Goal: Information Seeking & Learning: Learn about a topic

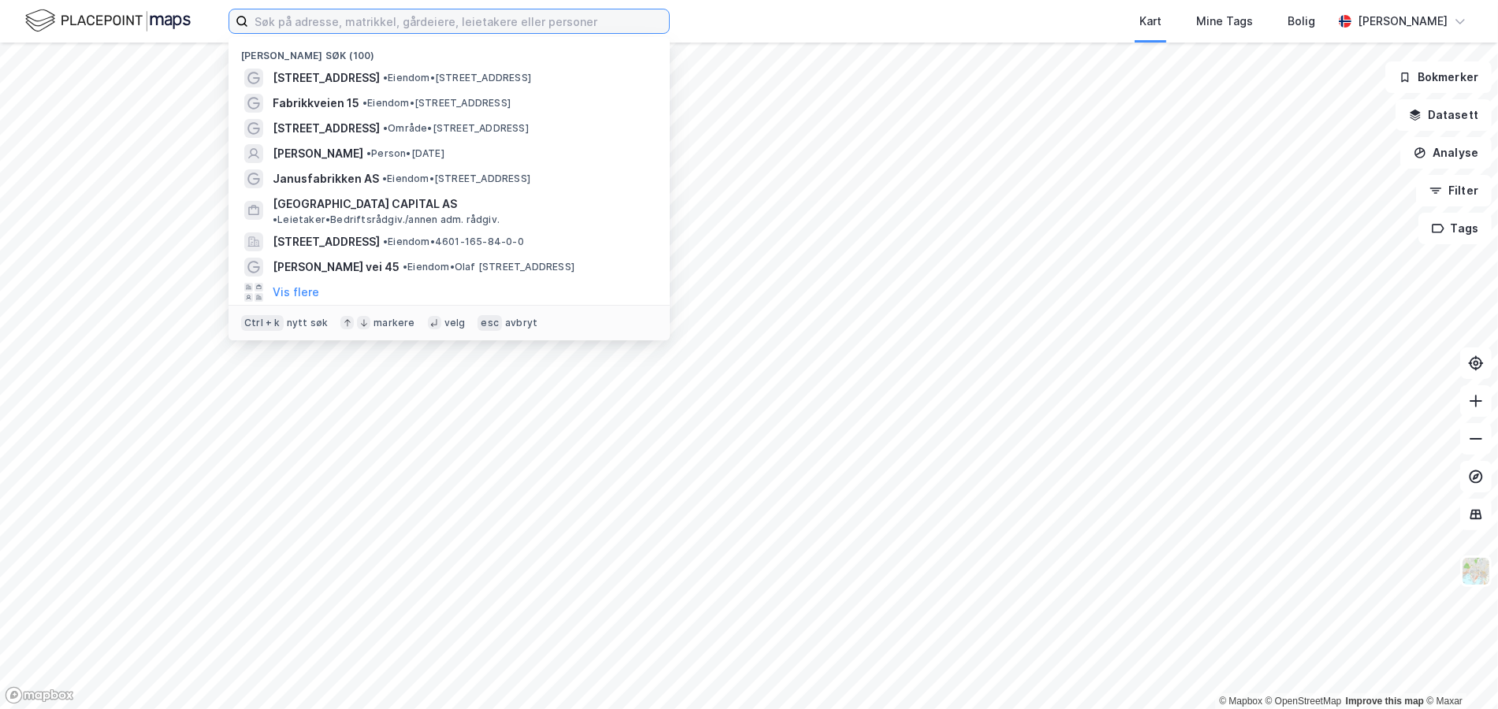
click at [284, 20] on input at bounding box center [458, 21] width 421 height 24
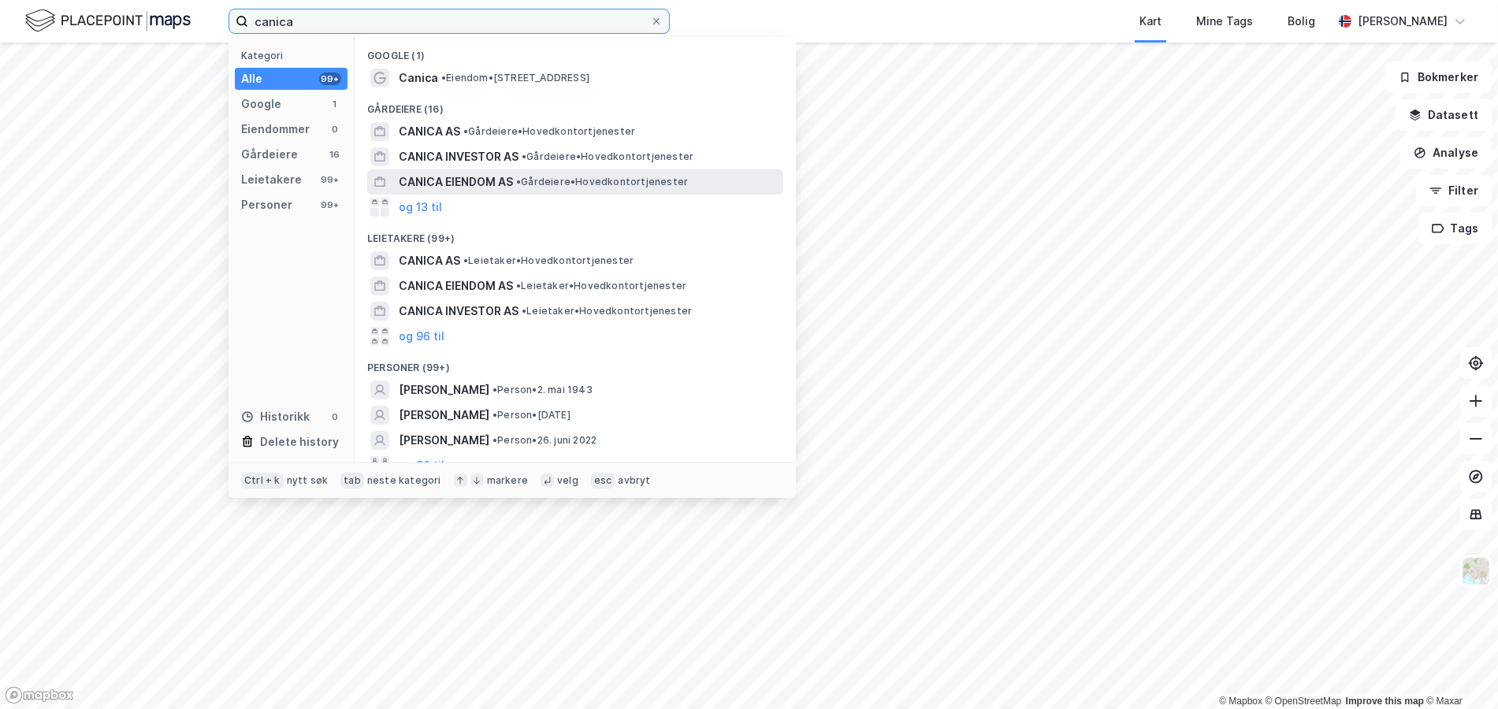
type input "canica"
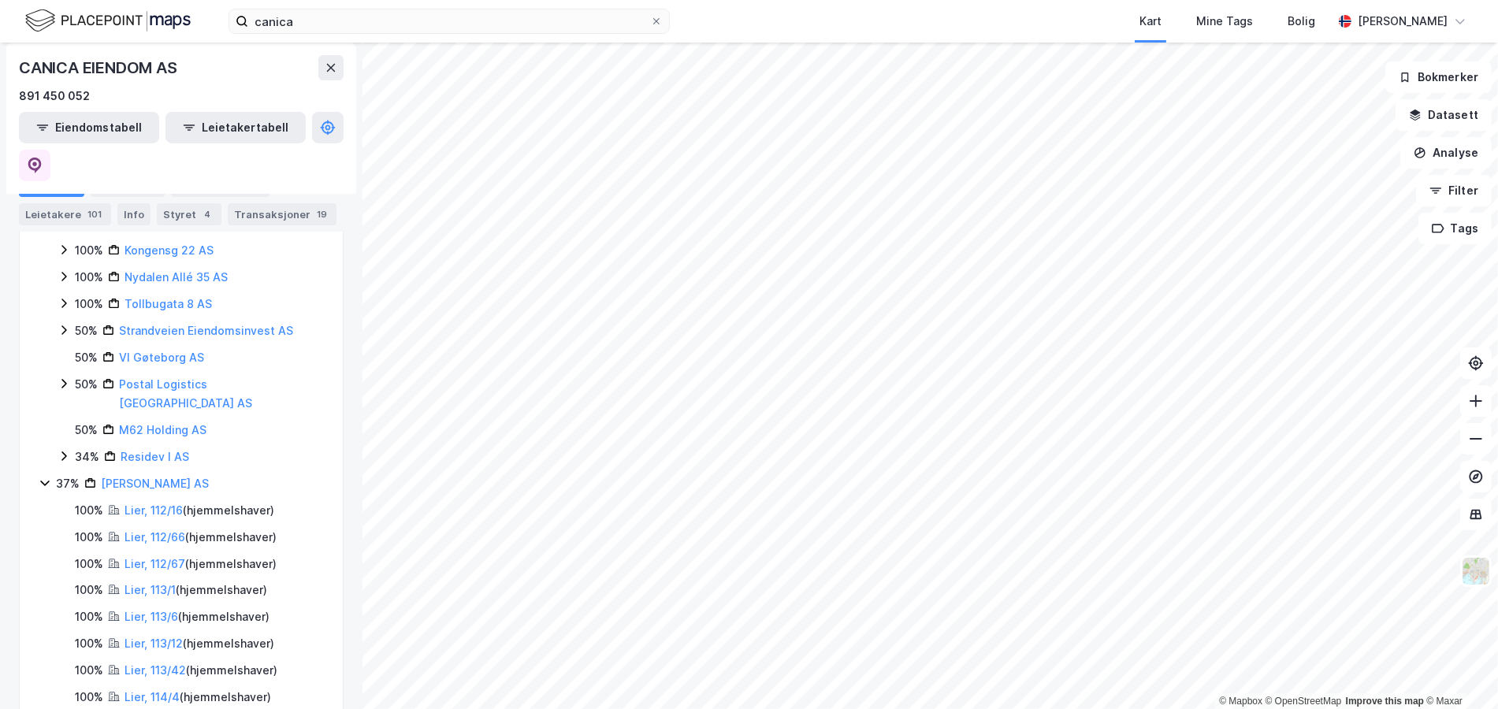
scroll to position [393, 0]
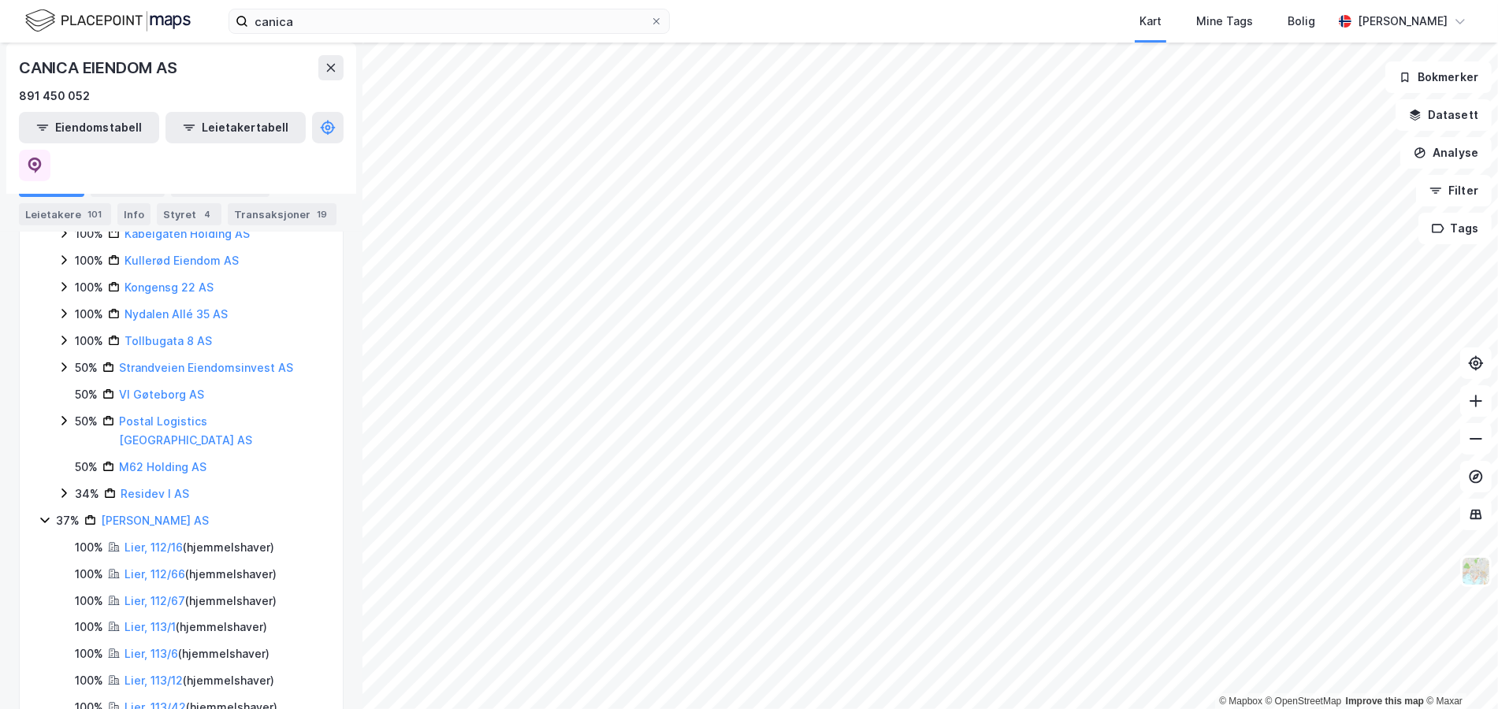
click at [39, 514] on icon at bounding box center [45, 520] width 13 height 13
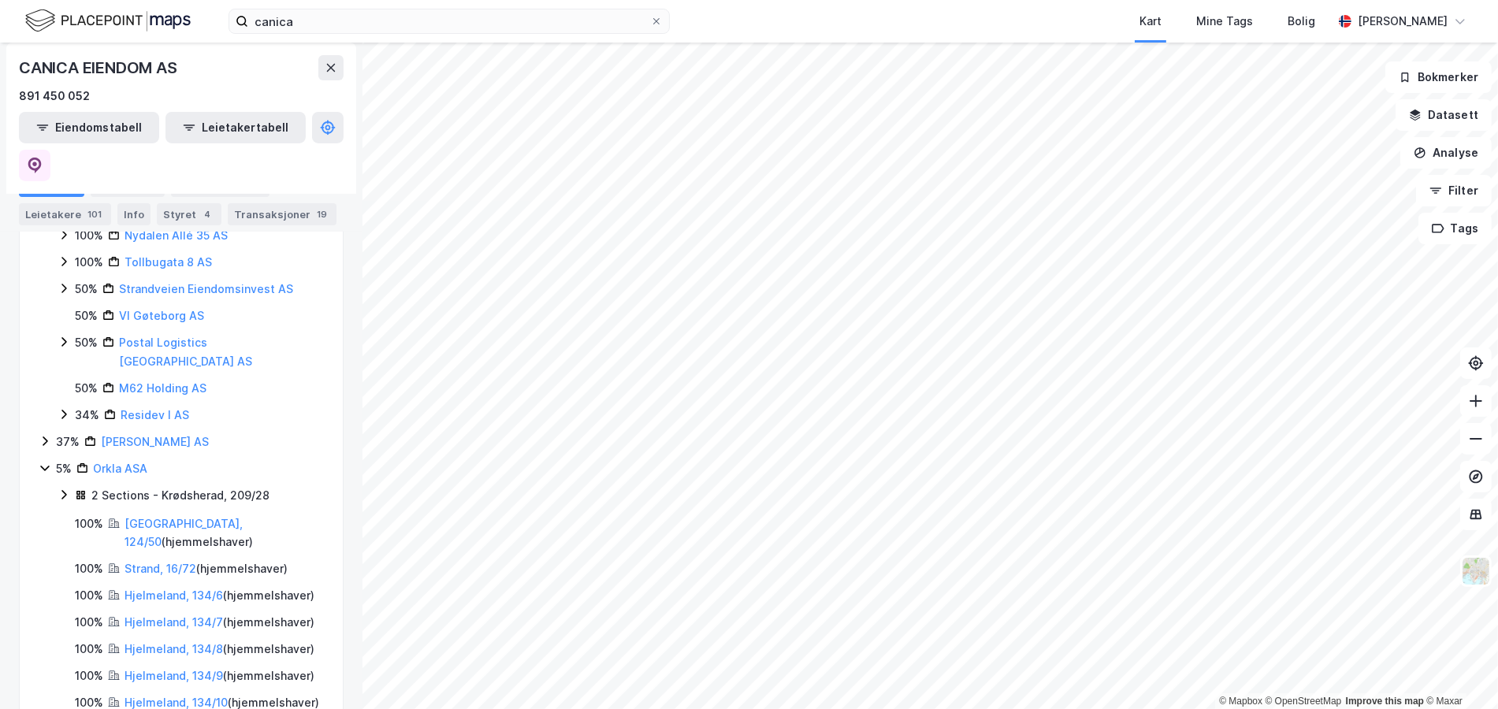
click at [46, 462] on icon at bounding box center [45, 468] width 13 height 13
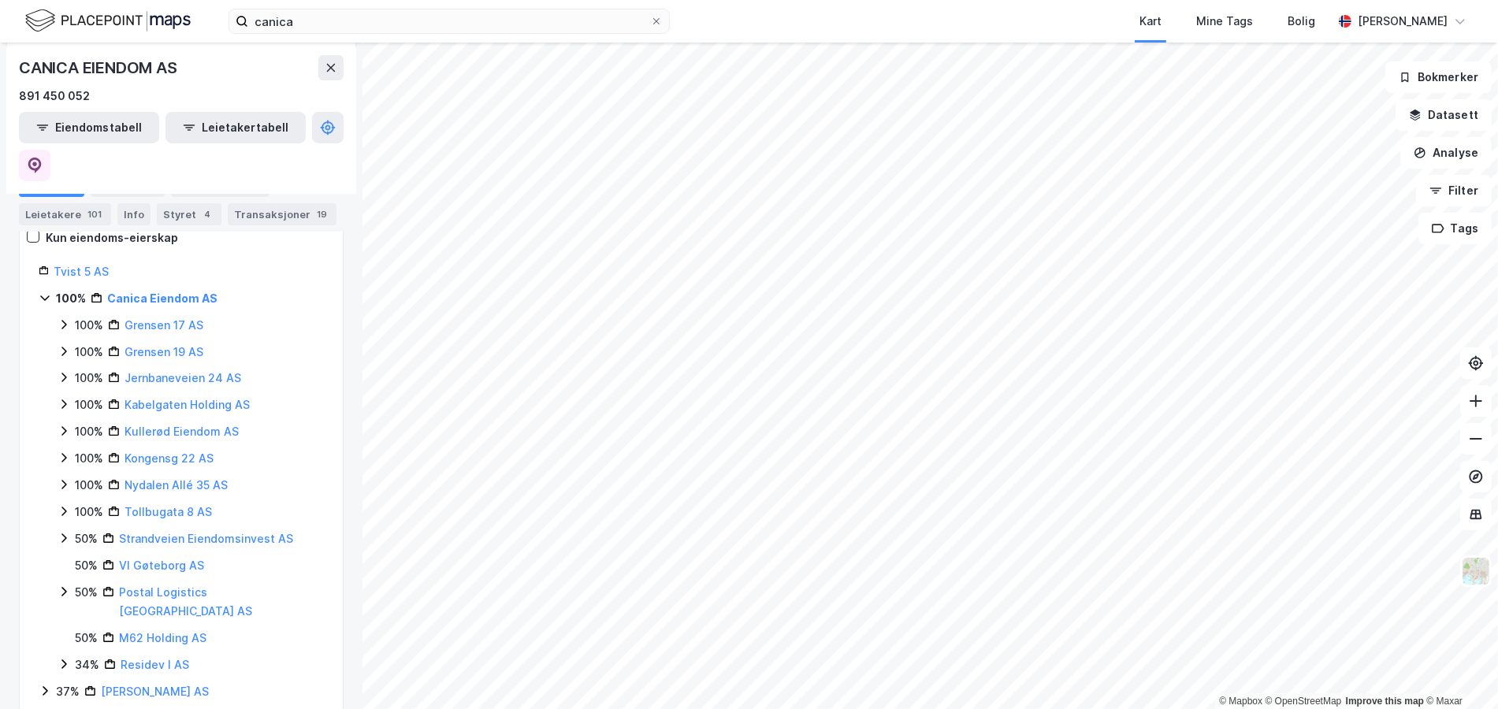
scroll to position [223, 0]
drag, startPoint x: 242, startPoint y: 449, endPoint x: 119, endPoint y: 449, distance: 122.9
click at [119, 475] on div "100% Nydalen Allé 35 AS" at bounding box center [199, 484] width 249 height 19
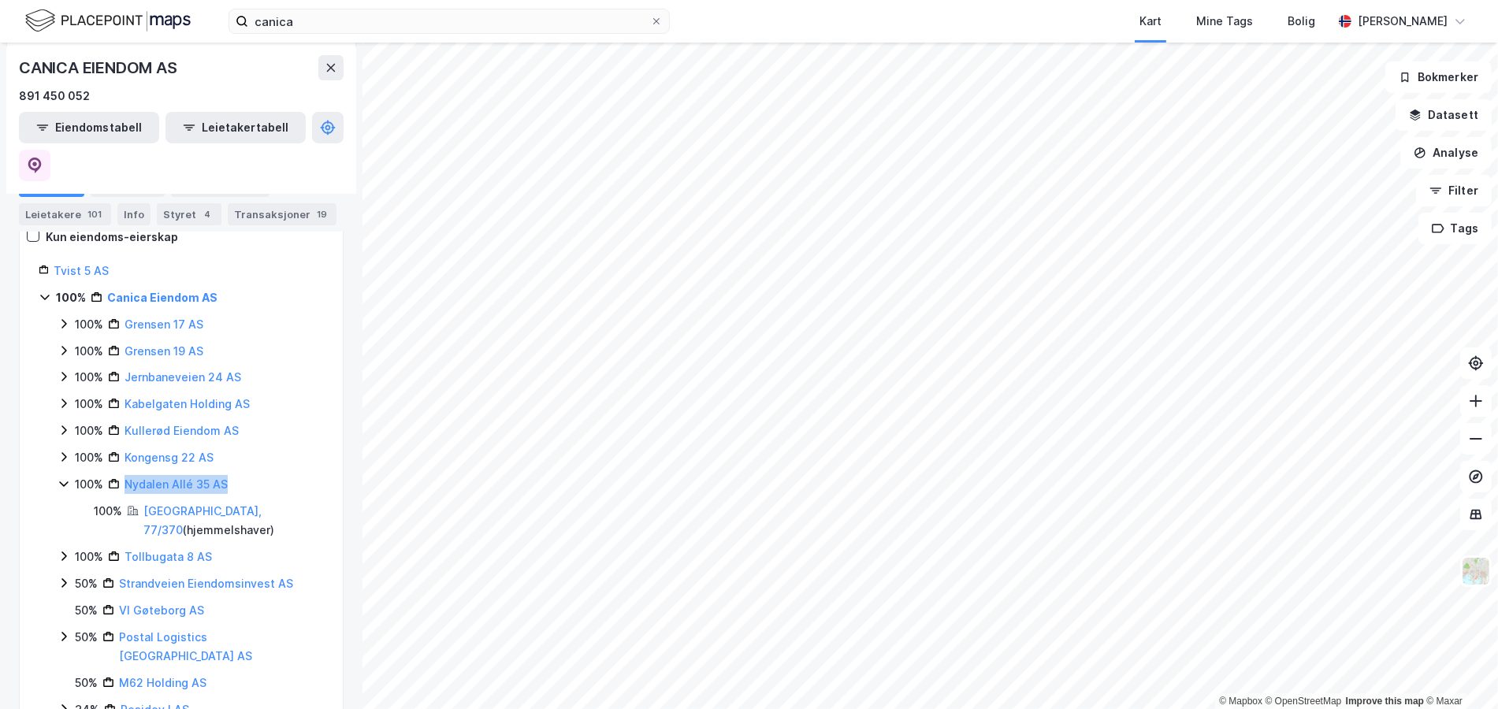
copy link "Nydalen Allé 35 AS"
click at [65, 477] on icon at bounding box center [64, 483] width 13 height 13
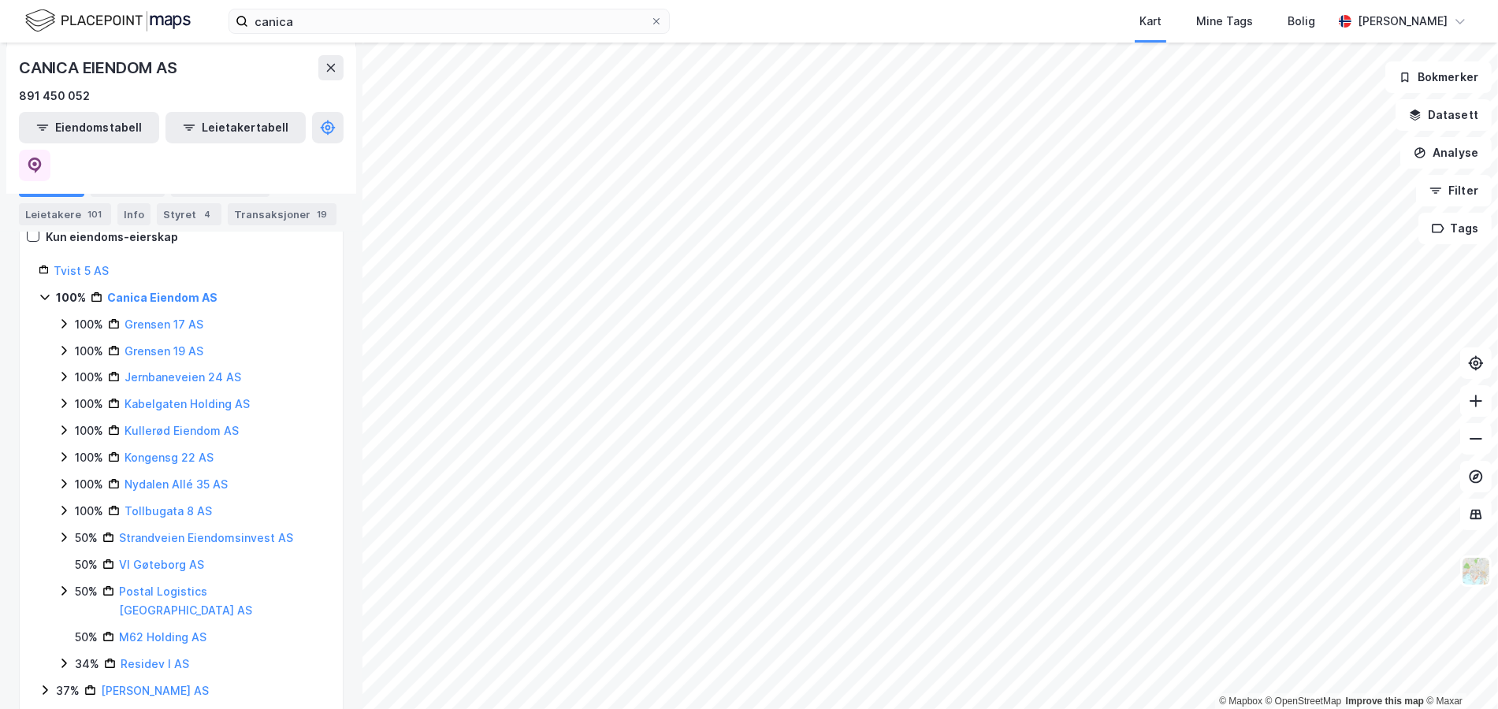
click at [67, 424] on icon at bounding box center [64, 430] width 13 height 13
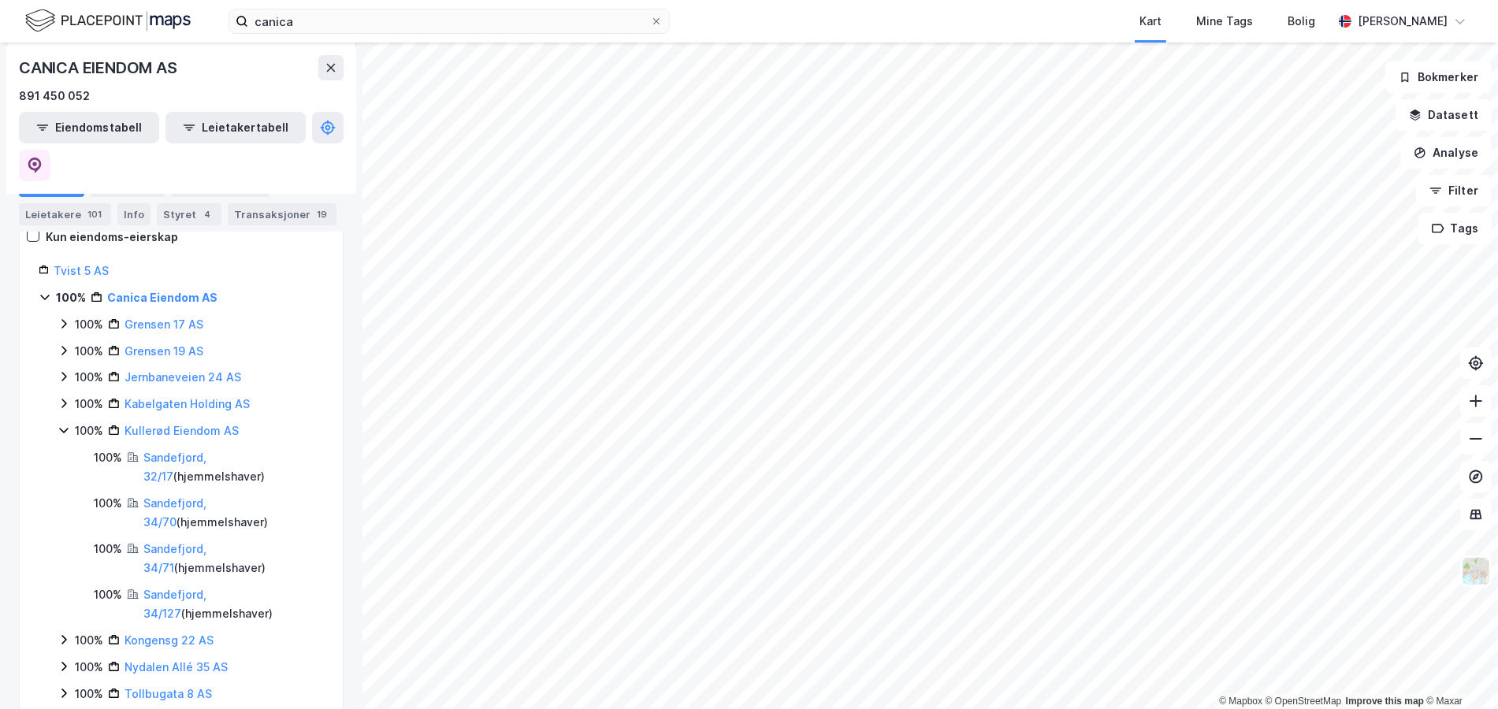
click at [68, 424] on icon at bounding box center [64, 430] width 13 height 13
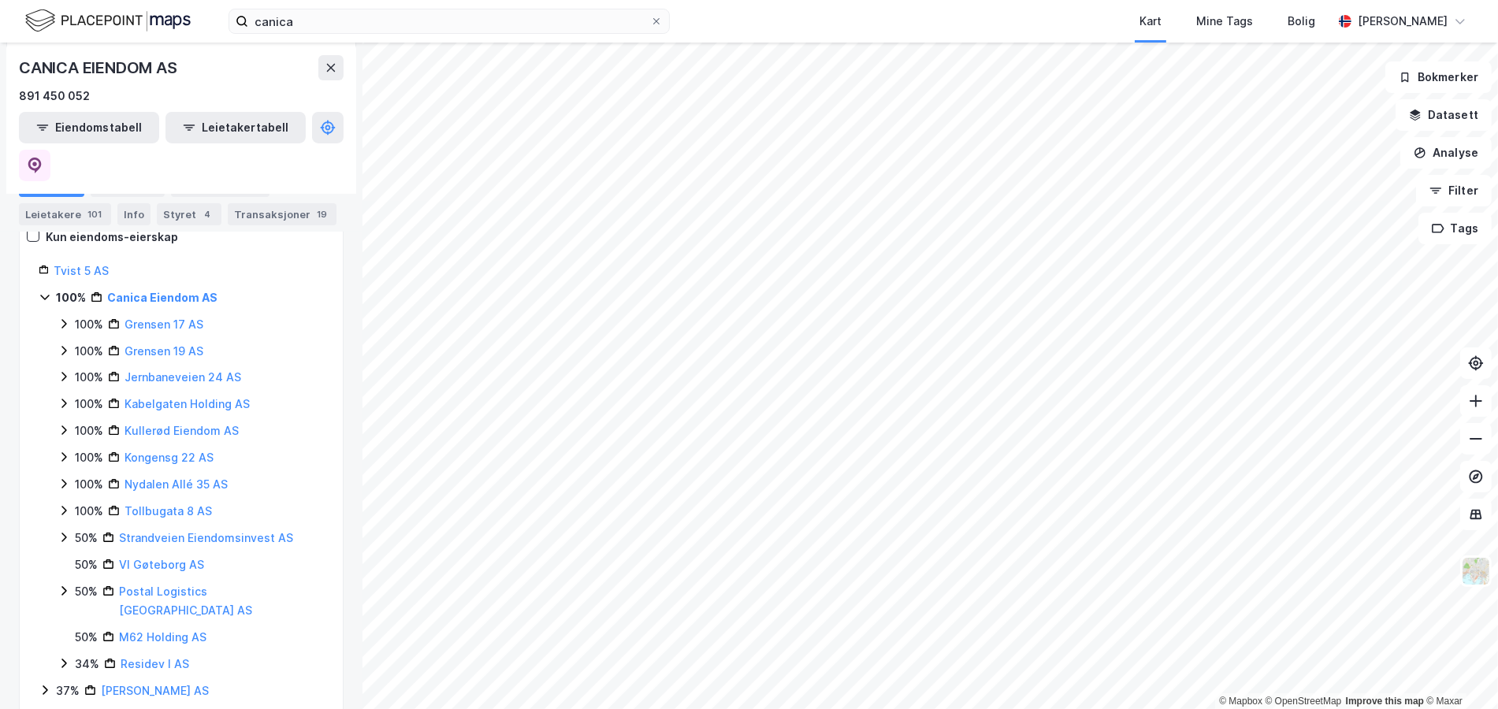
click at [69, 424] on icon at bounding box center [64, 430] width 13 height 13
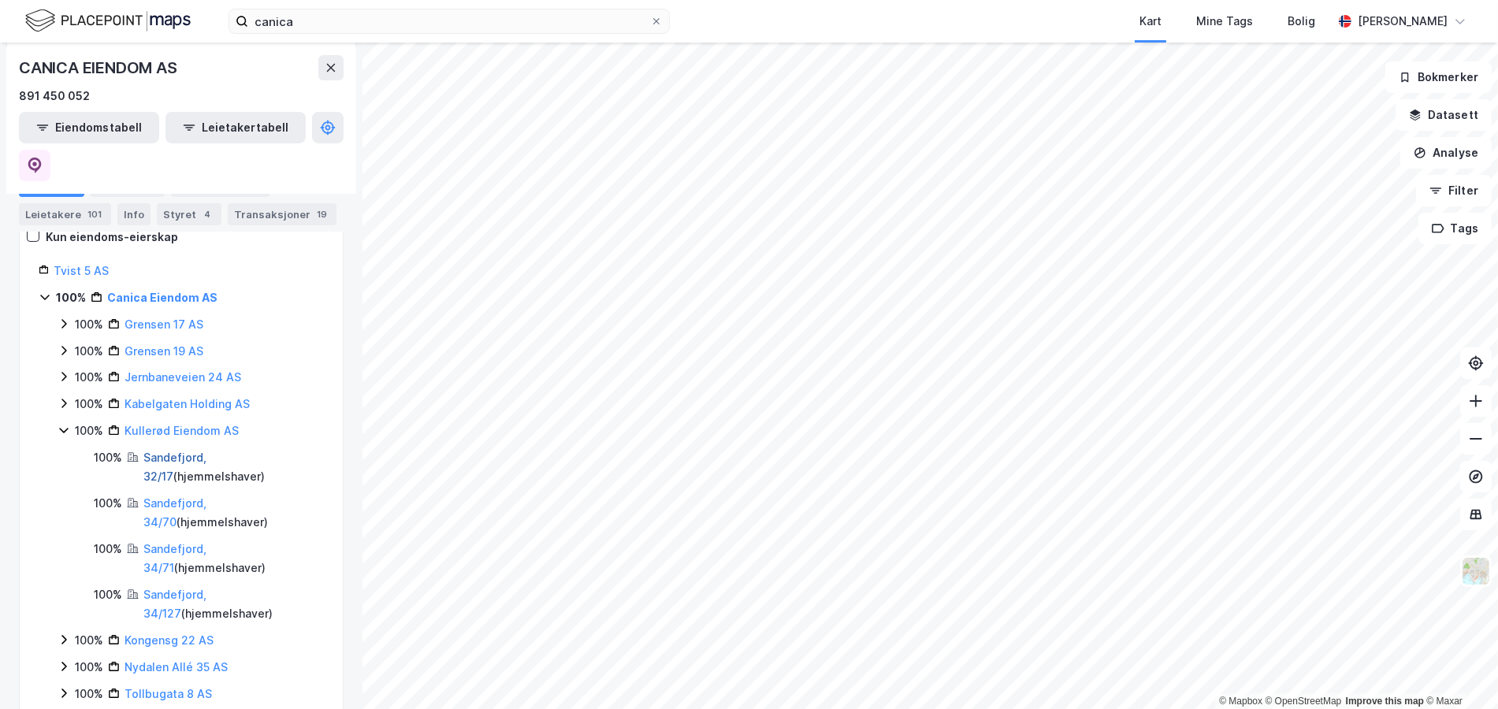
click at [172, 451] on link "Sandefjord, 32/17" at bounding box center [174, 467] width 63 height 32
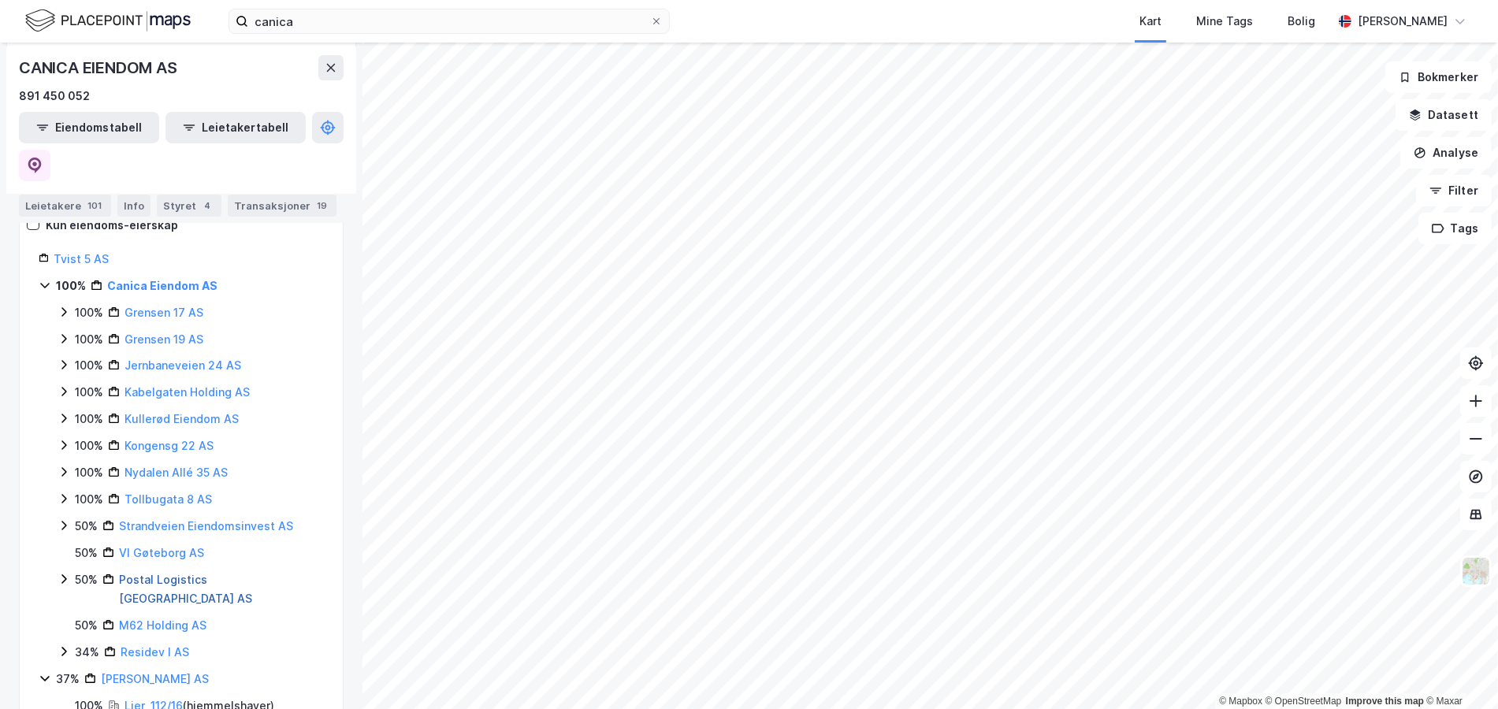
scroll to position [236, 0]
click at [174, 618] on link "M62 Holding AS" at bounding box center [162, 624] width 87 height 13
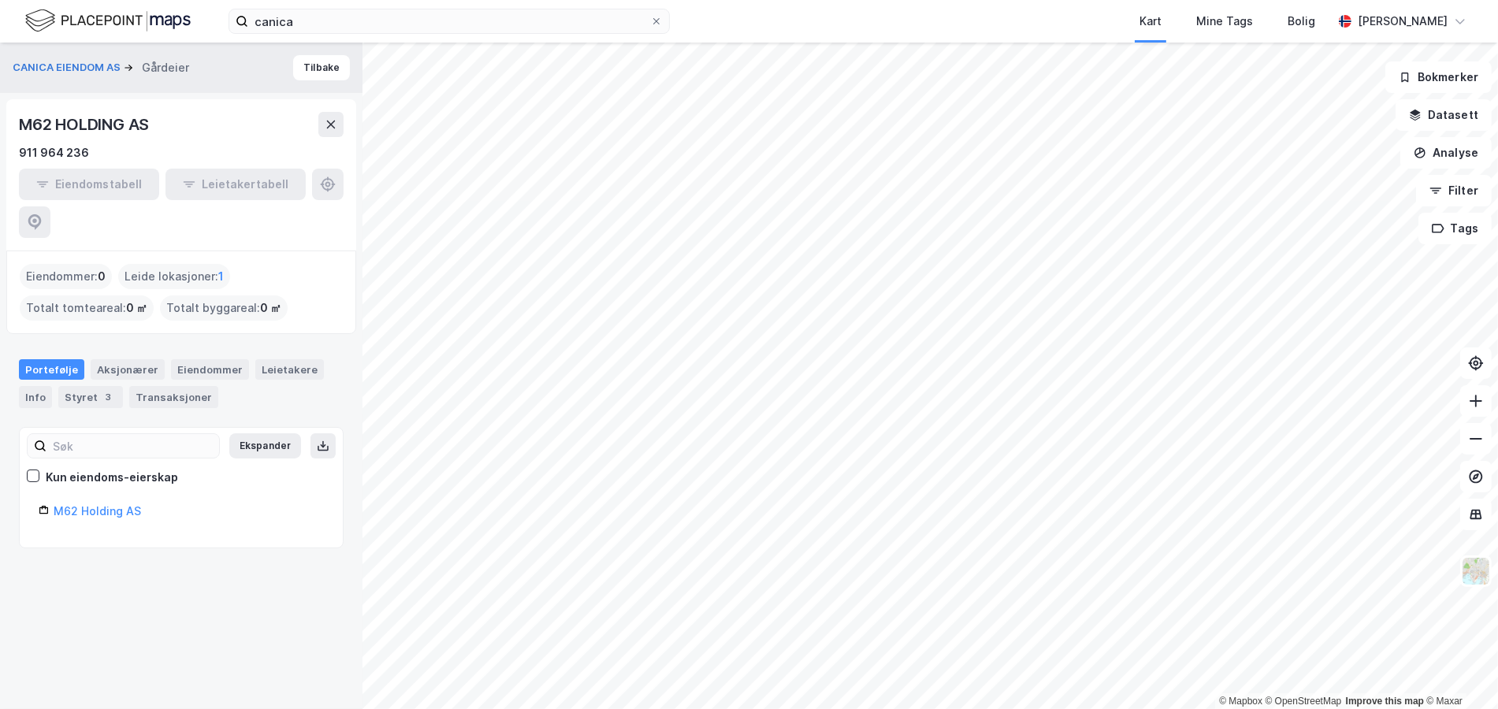
click at [98, 502] on div "M62 Holding AS" at bounding box center [189, 511] width 270 height 19
click at [95, 504] on link "M62 Holding AS" at bounding box center [97, 510] width 87 height 13
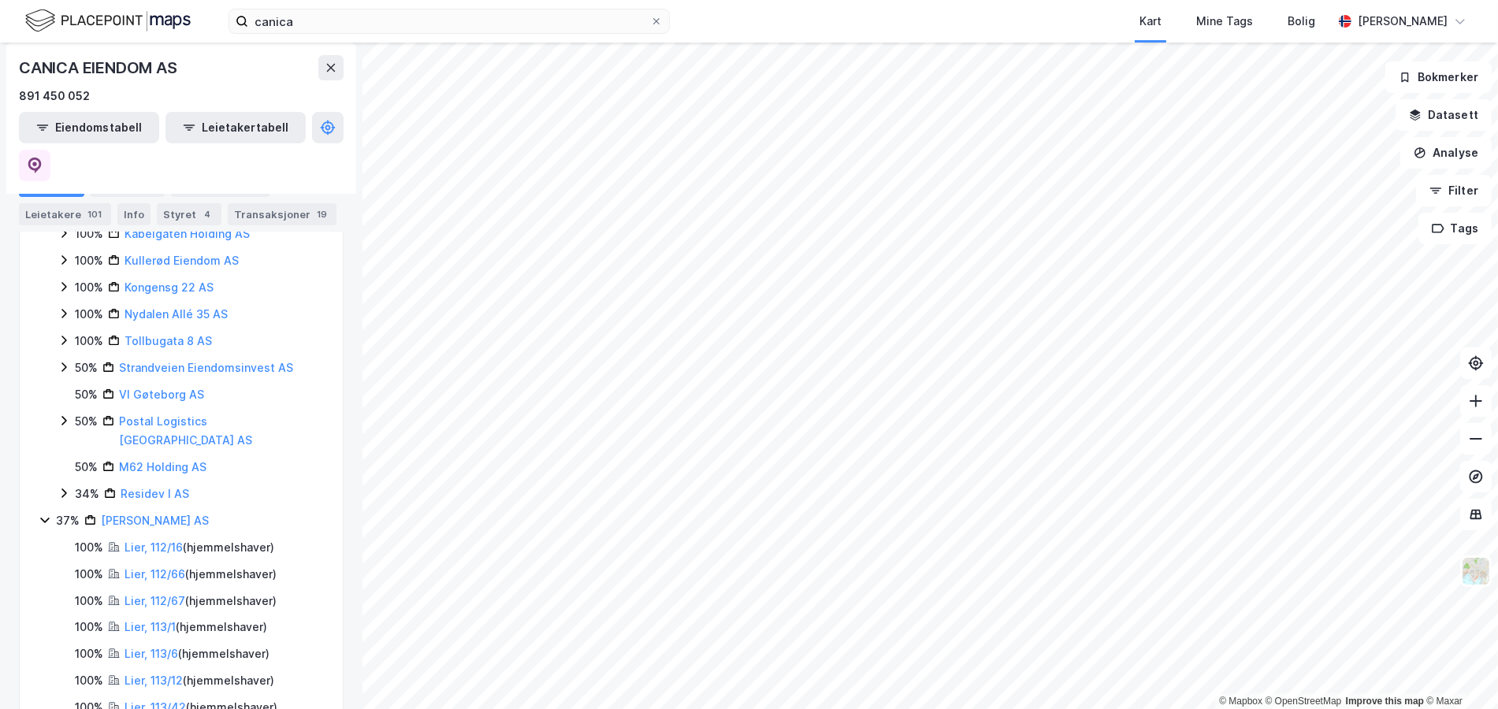
scroll to position [236, 0]
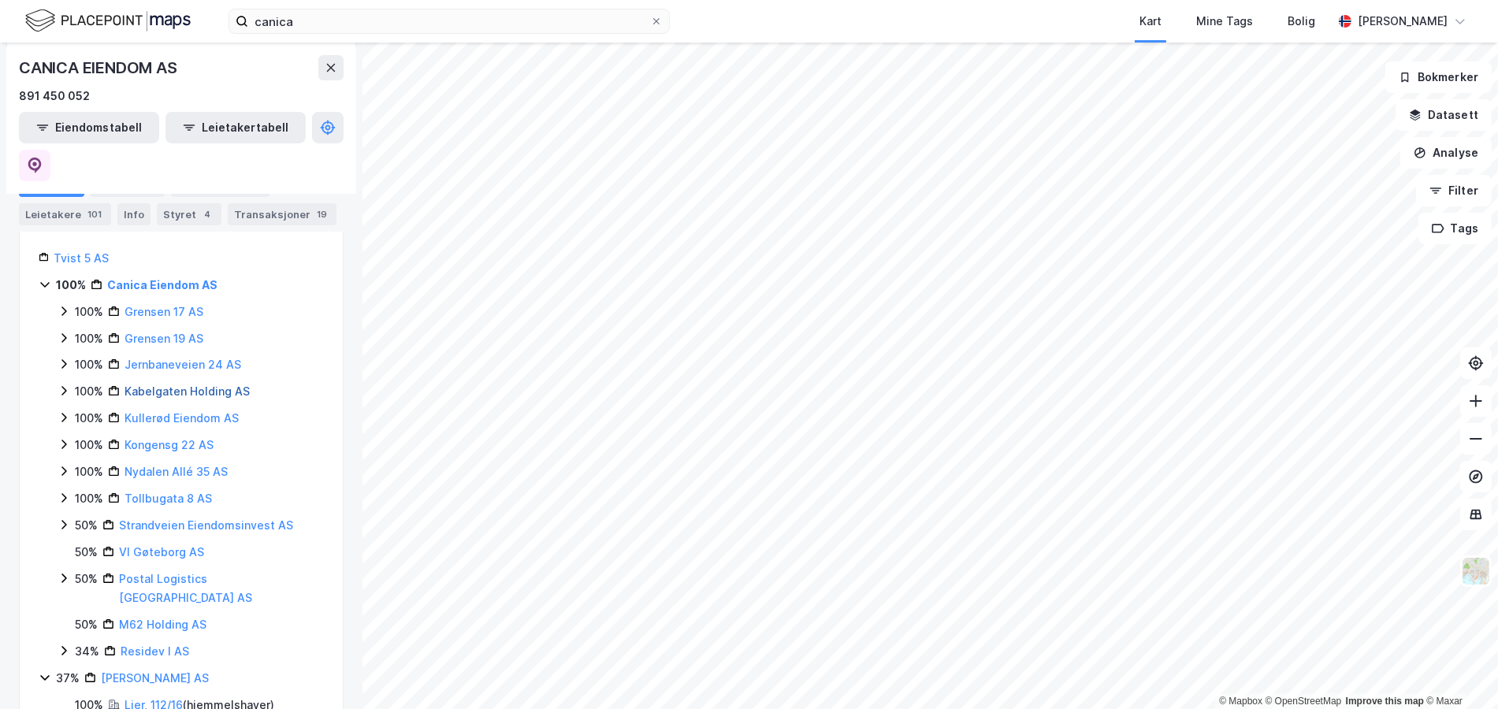
click at [169, 384] on link "Kabelgaten Holding AS" at bounding box center [186, 390] width 125 height 13
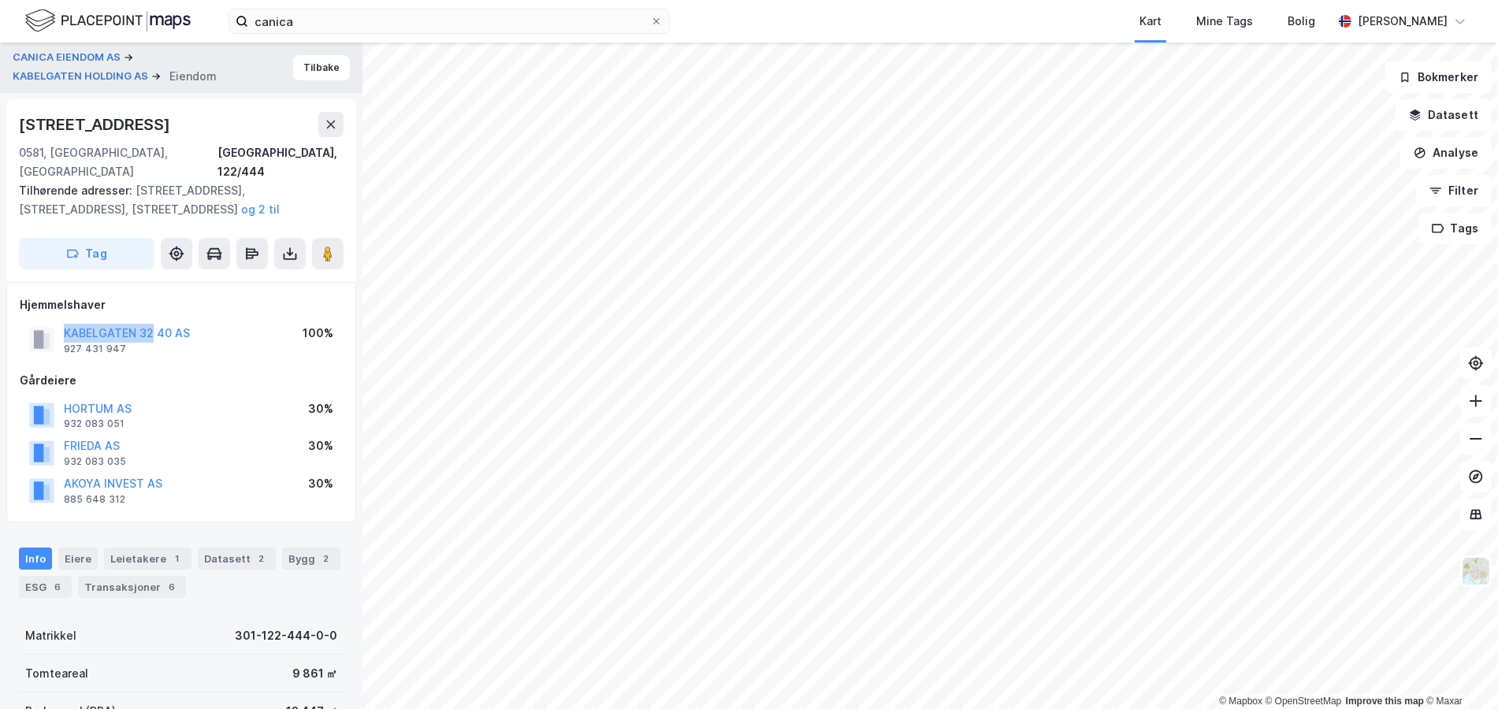
drag, startPoint x: 54, startPoint y: 313, endPoint x: 151, endPoint y: 321, distance: 97.2
click at [151, 324] on div "KABELGATEN 32 40 AS 927 431 947" at bounding box center [109, 340] width 161 height 32
copy button "KABELGATEN 32"
click at [140, 552] on div "Info Eiere Leietakere 1 Datasett 2 Bygg 2 ESG 6 Transaksjoner 6" at bounding box center [181, 573] width 325 height 50
click at [143, 548] on div "Leietakere 1" at bounding box center [147, 559] width 87 height 22
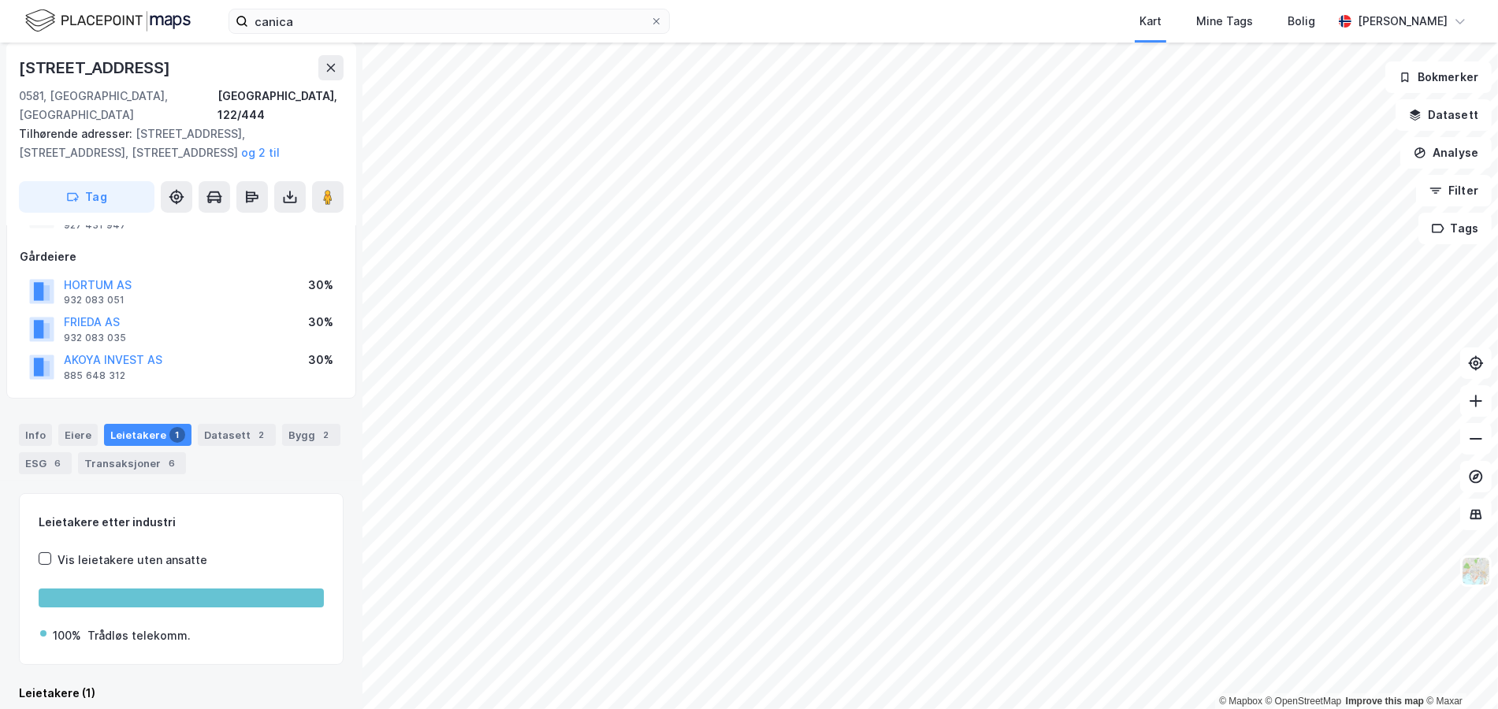
scroll to position [209, 0]
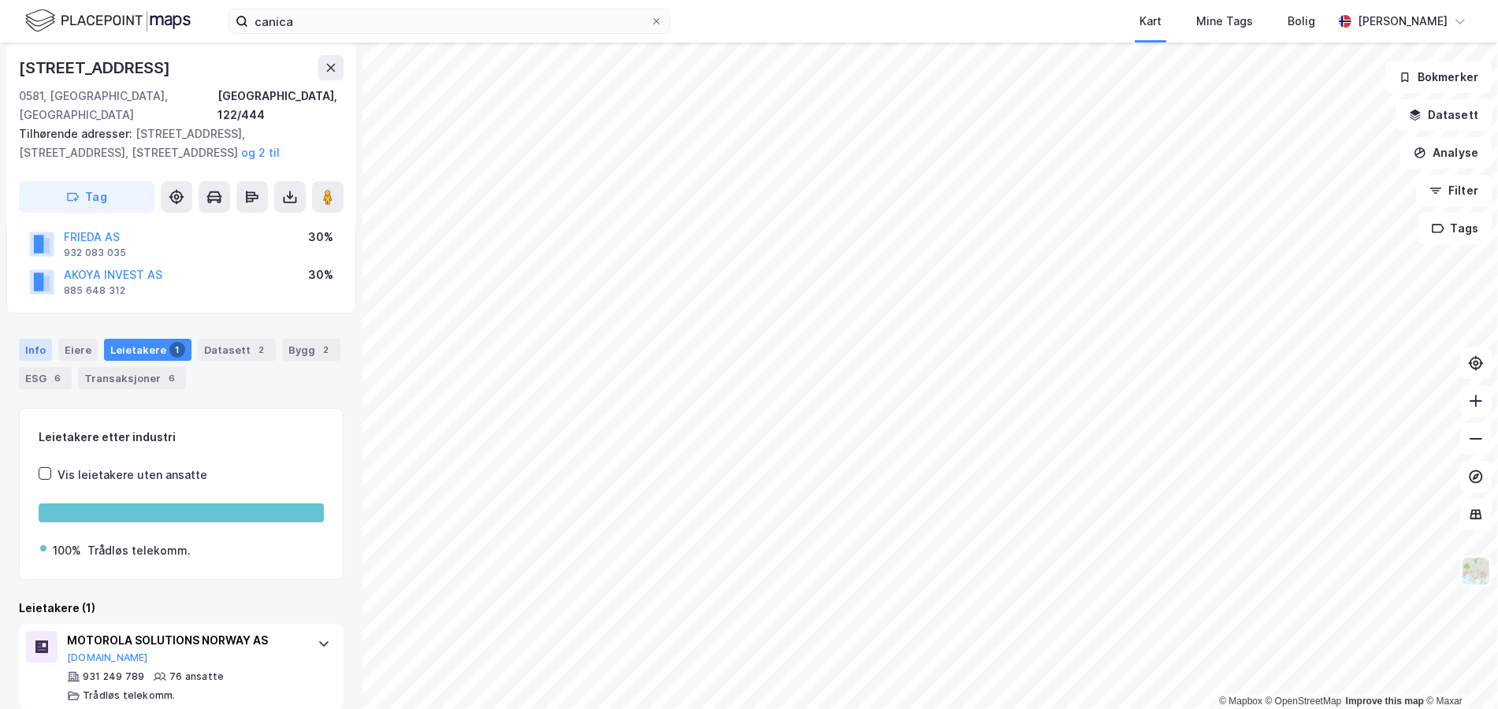
click at [49, 339] on div "Info" at bounding box center [35, 350] width 33 height 22
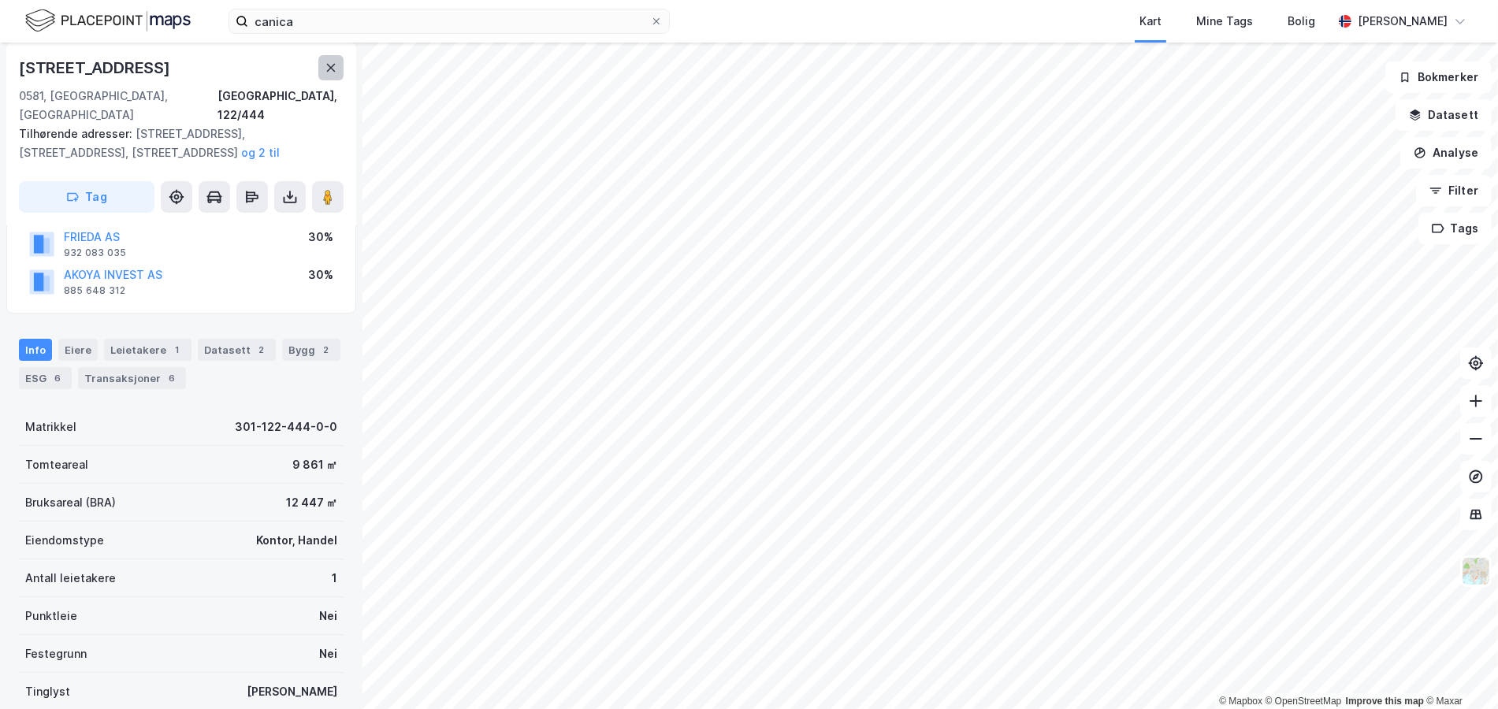
click at [332, 65] on icon at bounding box center [331, 68] width 9 height 8
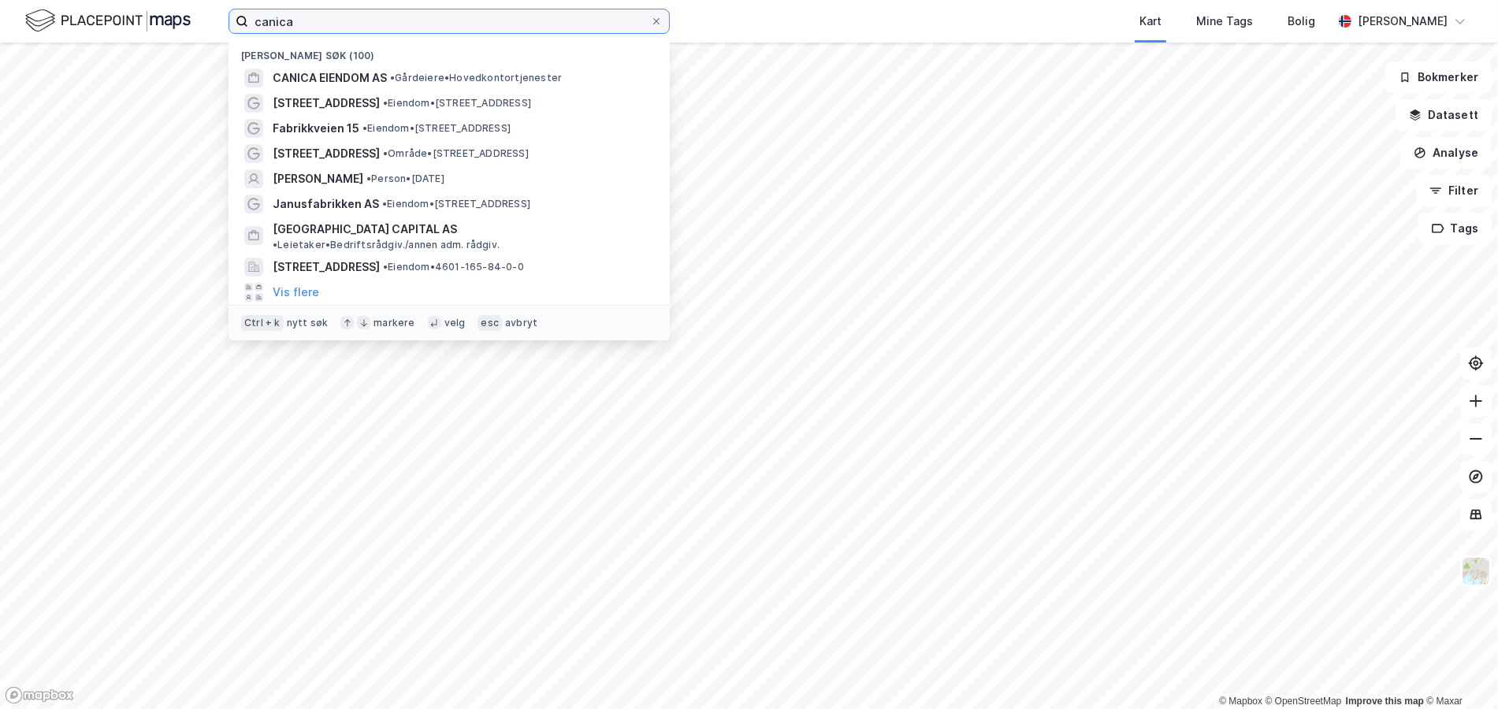
click at [284, 20] on input "canica" at bounding box center [449, 21] width 402 height 24
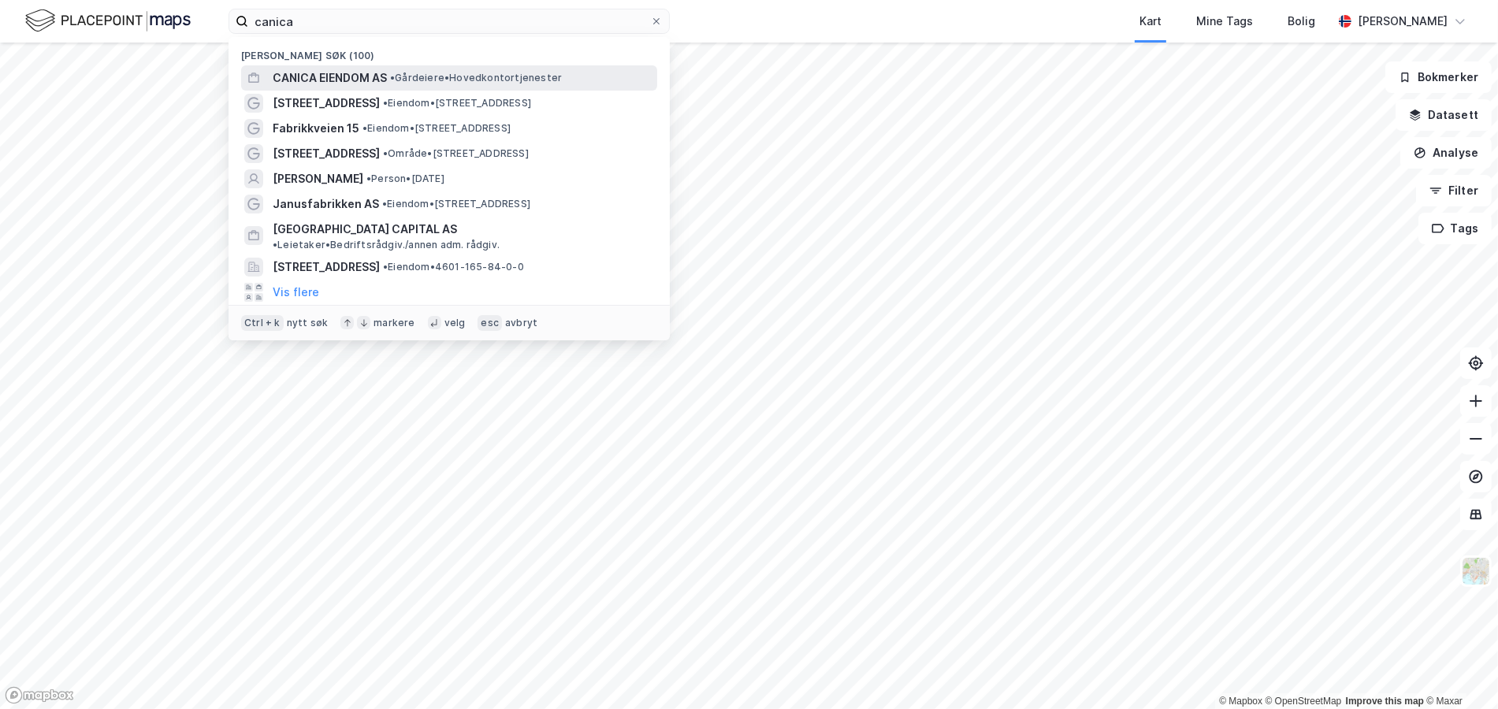
click at [337, 75] on span "CANICA EIENDOM AS" at bounding box center [330, 78] width 114 height 19
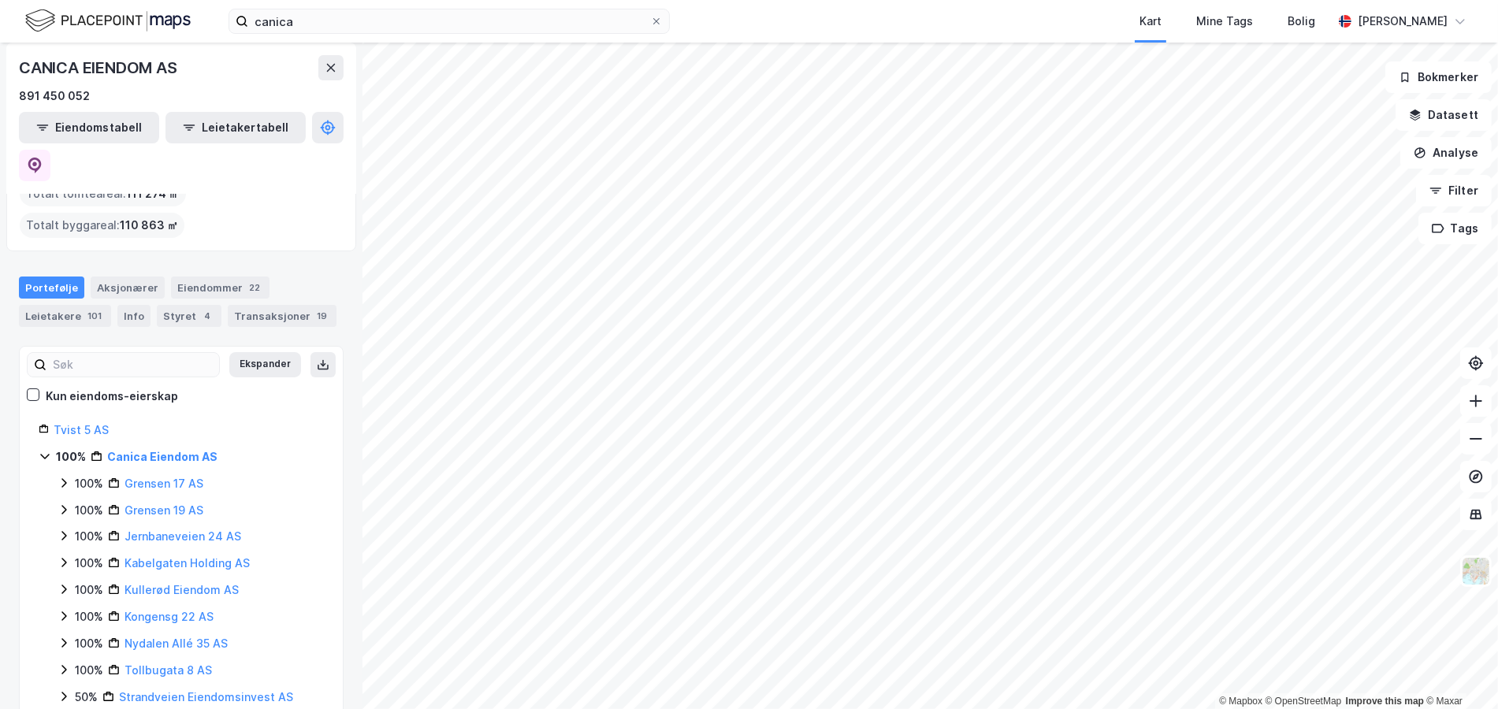
scroll to position [157, 0]
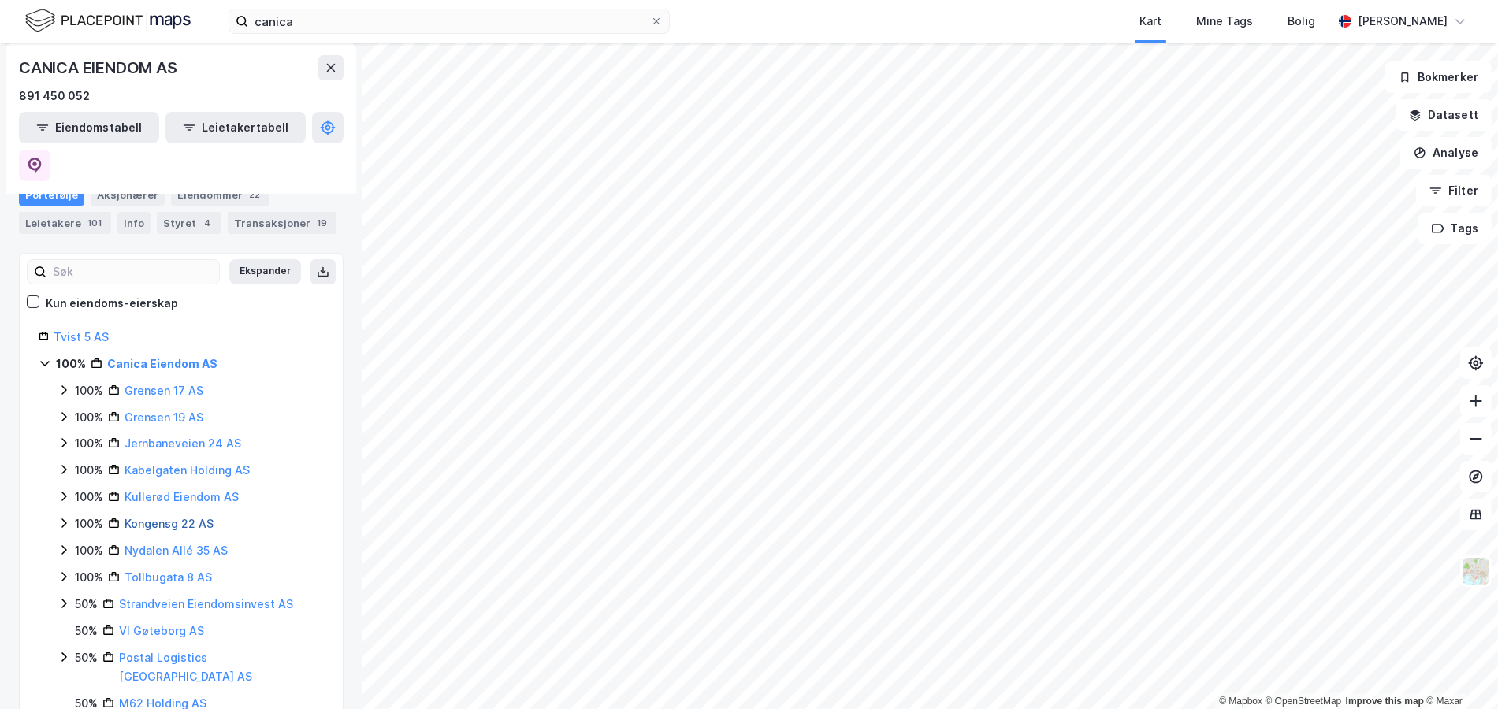
click at [195, 517] on link "Kongensg 22 AS" at bounding box center [168, 523] width 89 height 13
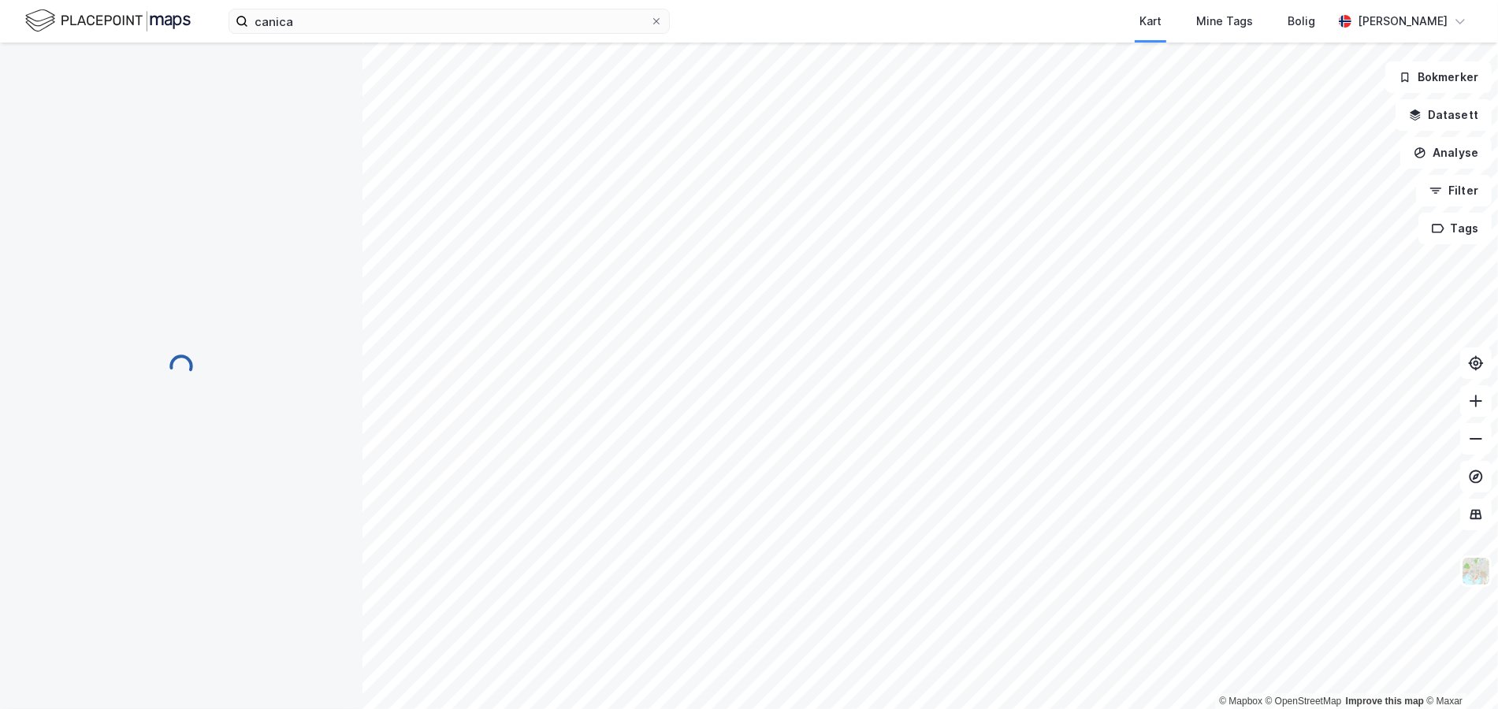
scroll to position [0, 0]
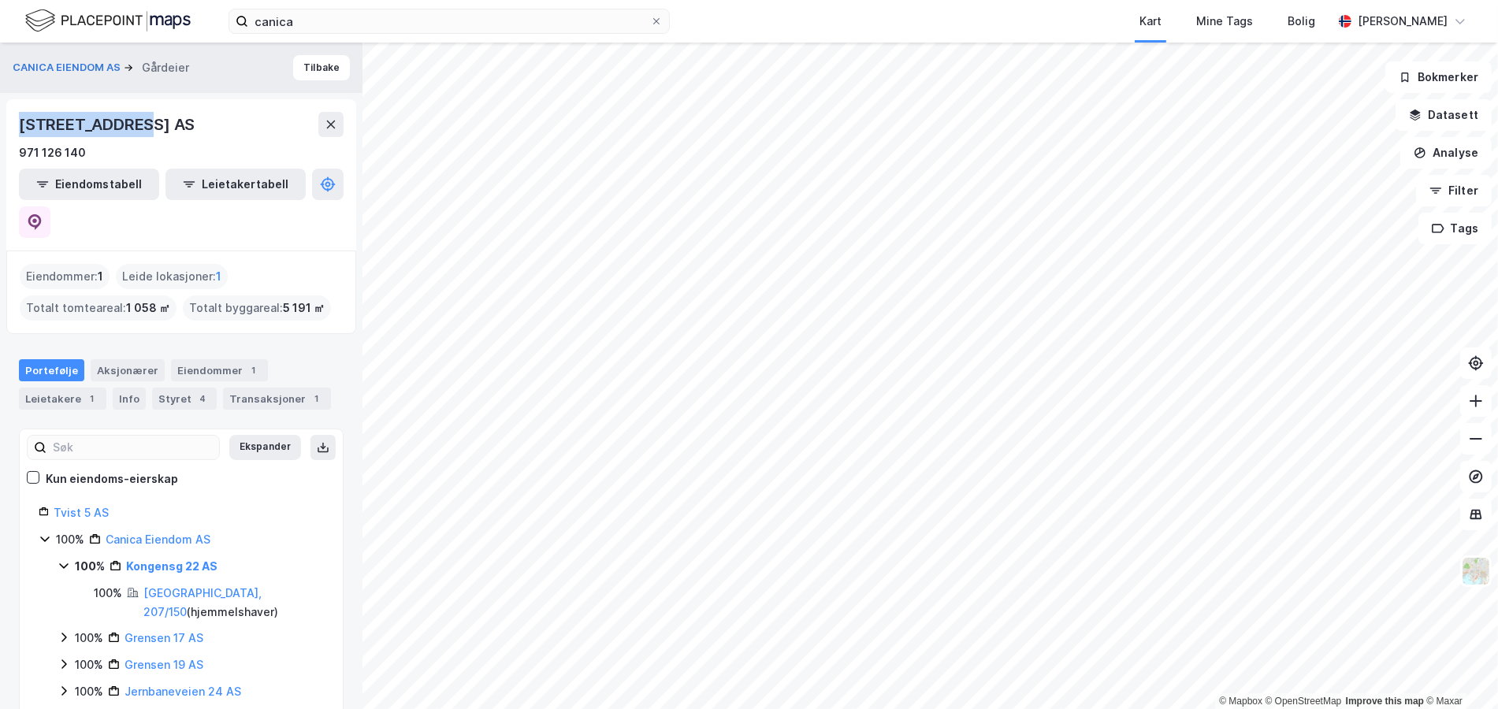
drag, startPoint x: 157, startPoint y: 117, endPoint x: 16, endPoint y: 117, distance: 141.0
click at [16, 117] on div "KONGENSGATE 22 AS 971 126 140 Eiendomstabell Leietakertabell" at bounding box center [181, 174] width 350 height 151
copy div "KONGENSGATE 22"
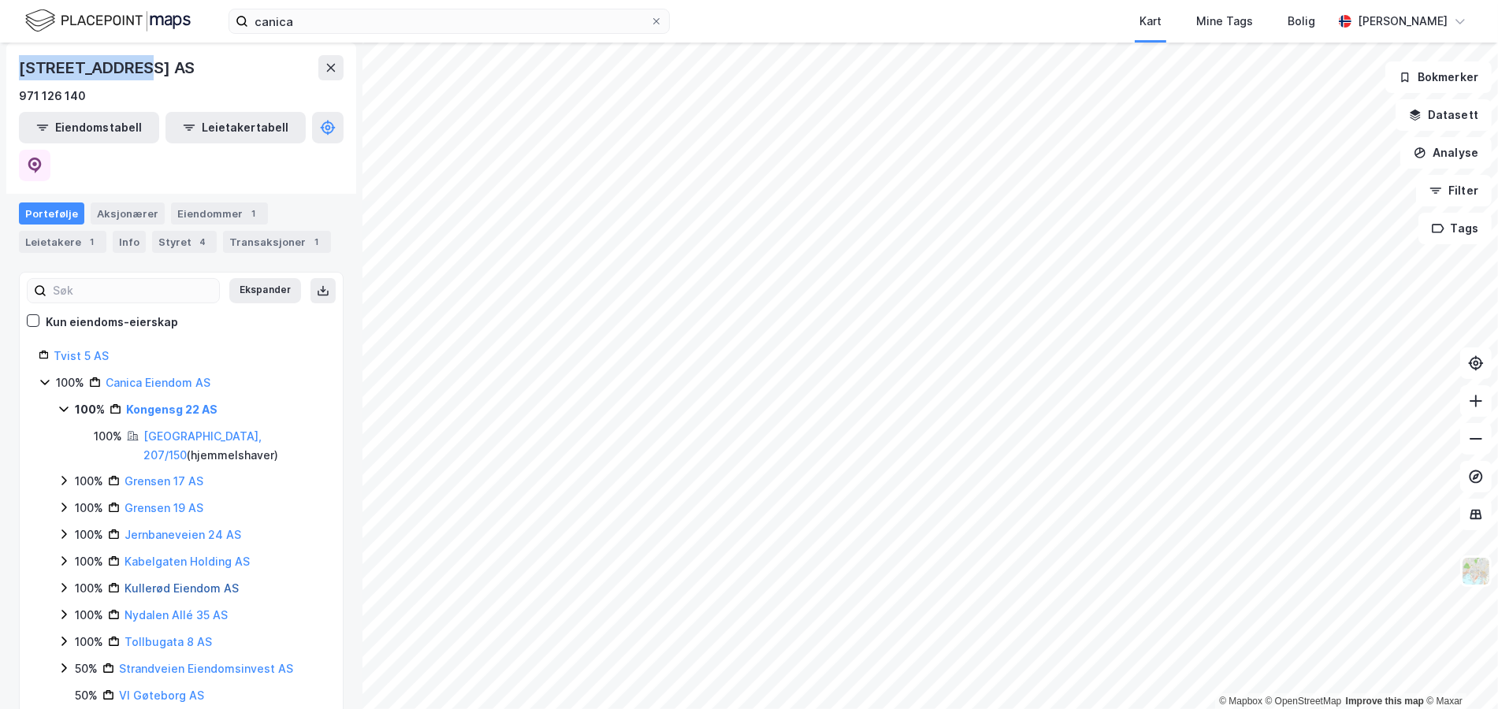
scroll to position [236, 0]
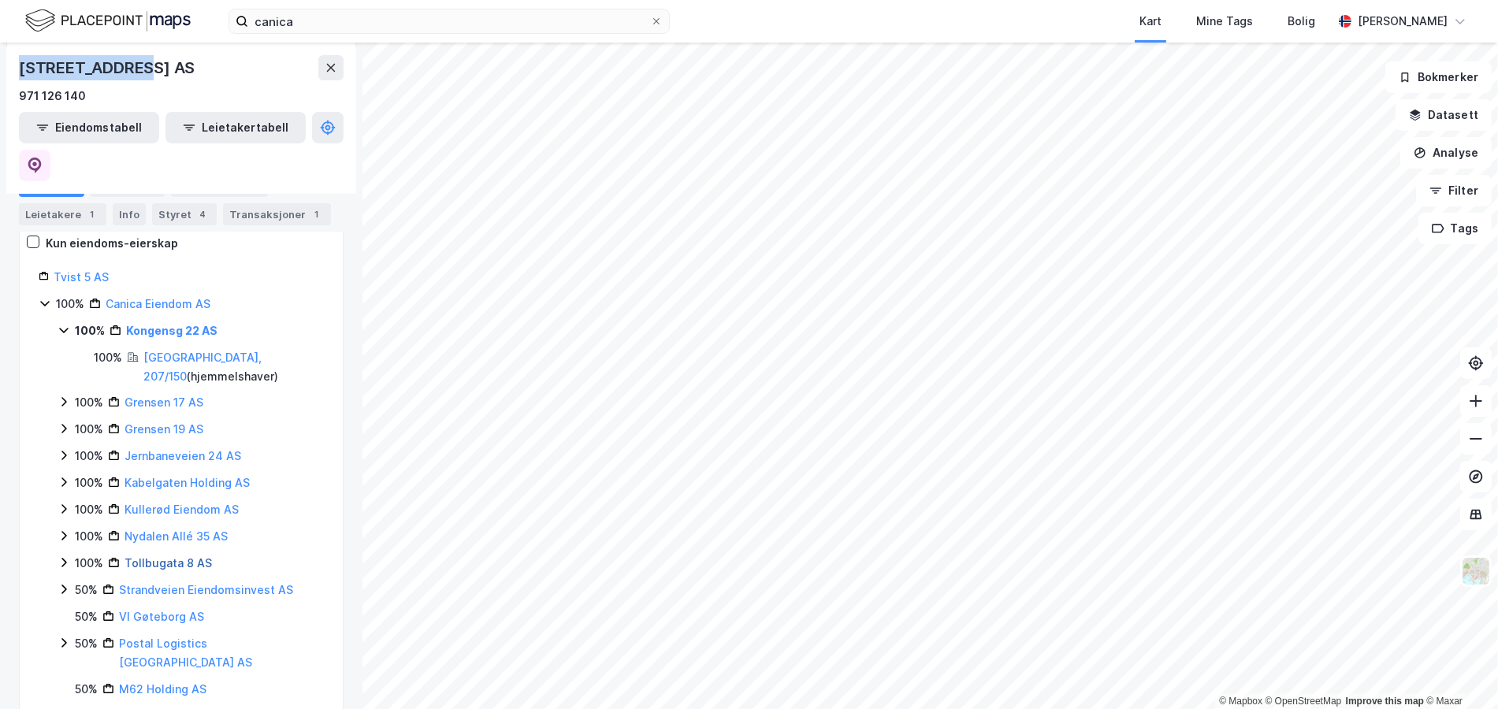
click at [188, 556] on link "Tollbugata 8 AS" at bounding box center [167, 562] width 87 height 13
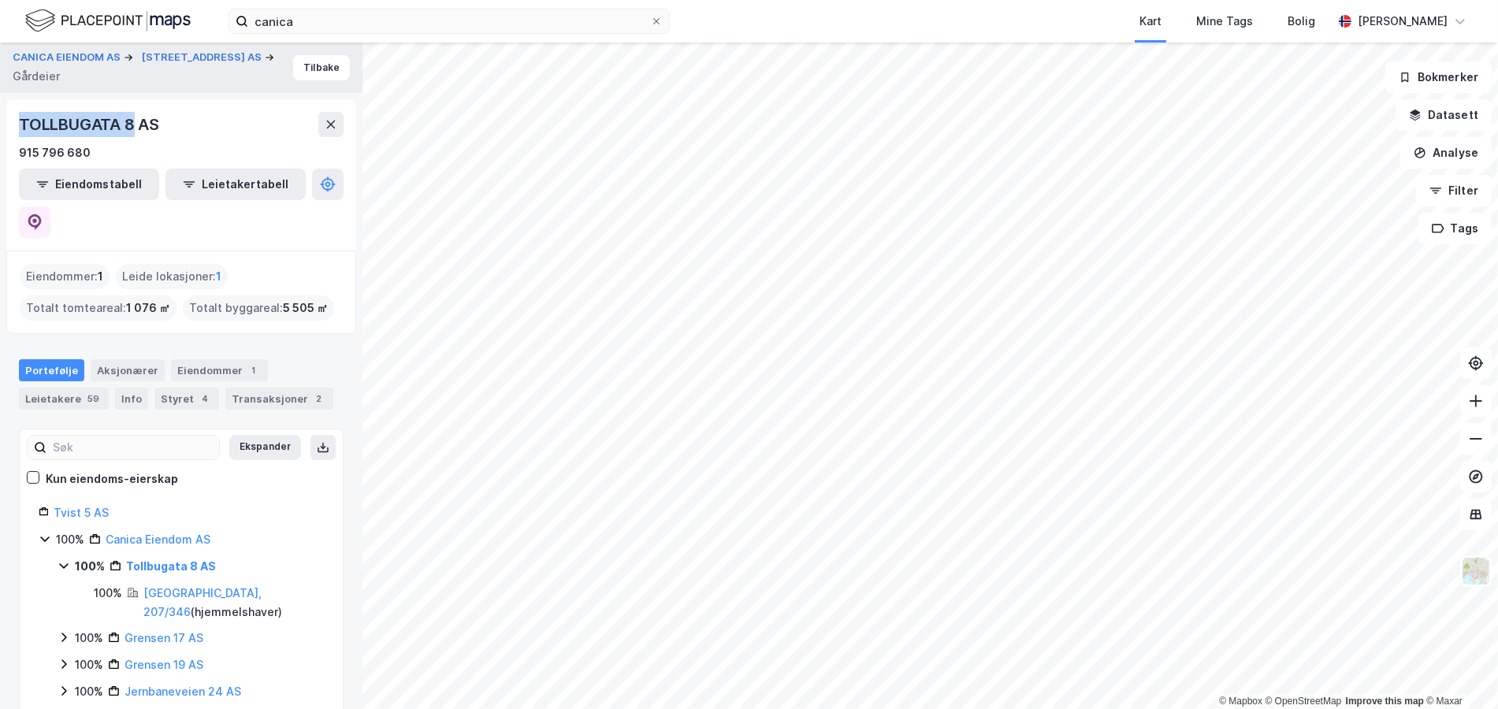
drag, startPoint x: 137, startPoint y: 123, endPoint x: 6, endPoint y: 120, distance: 130.8
click at [6, 120] on div "TOLLBUGATA 8 AS 915 796 680 Eiendomstabell Leietakertabell" at bounding box center [181, 174] width 350 height 151
copy div "TOLLBUGATA 8"
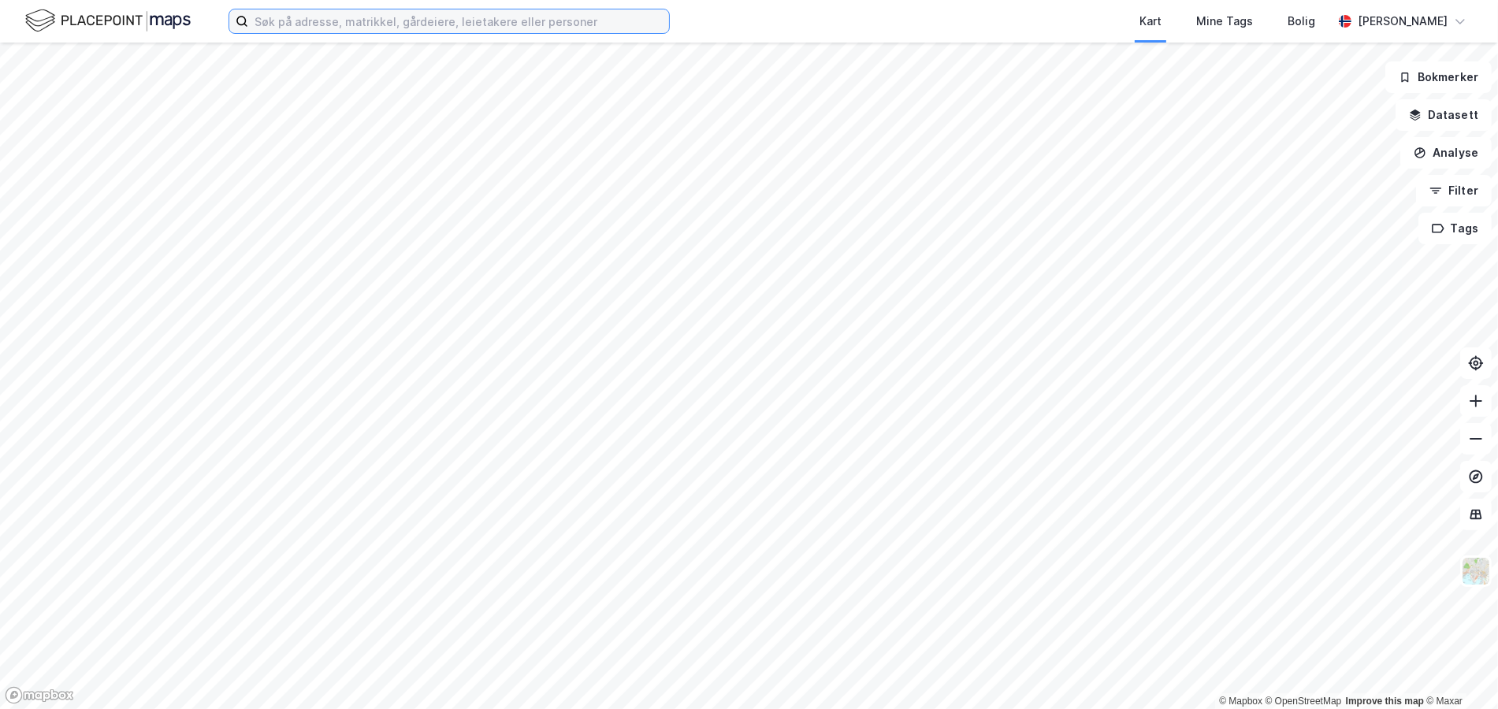
click at [266, 21] on input at bounding box center [458, 21] width 421 height 24
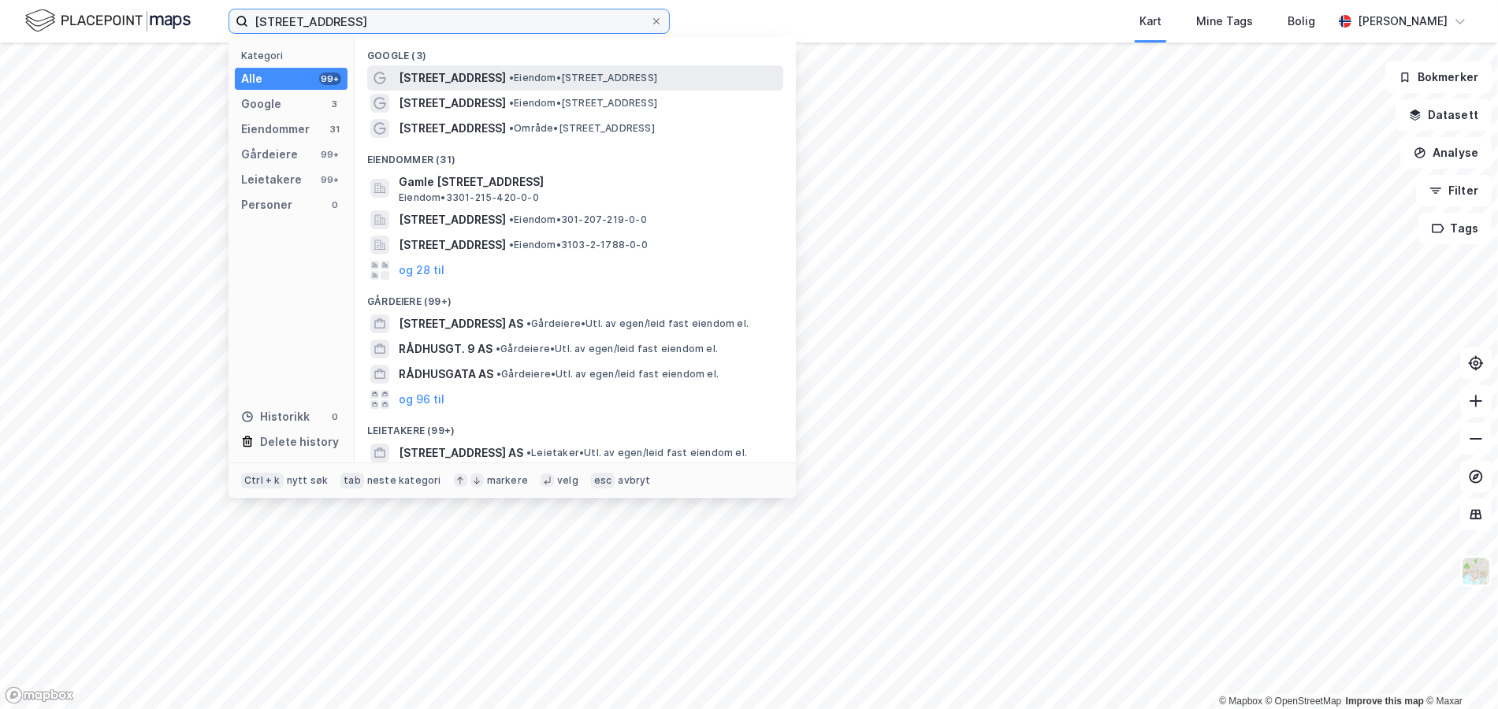
type input "rådhusgata 9"
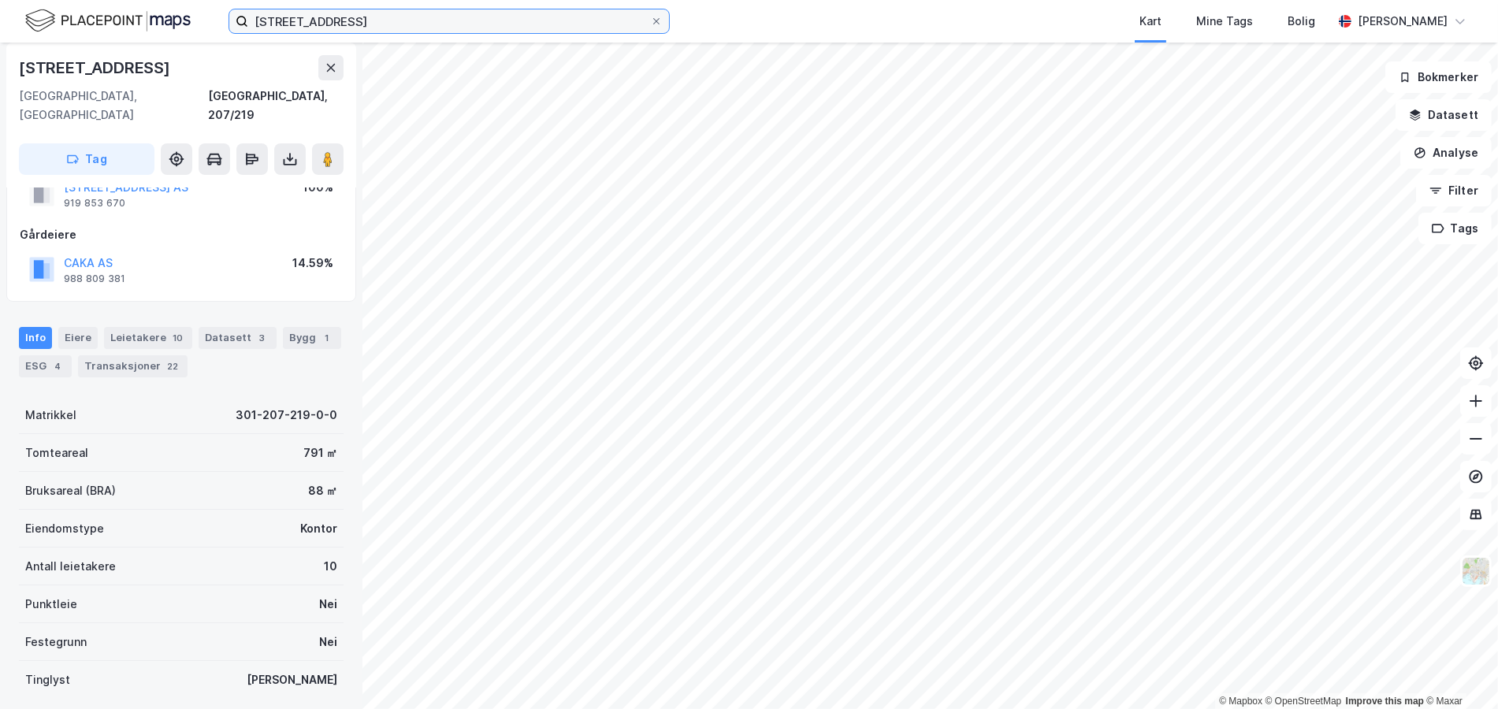
scroll to position [78, 0]
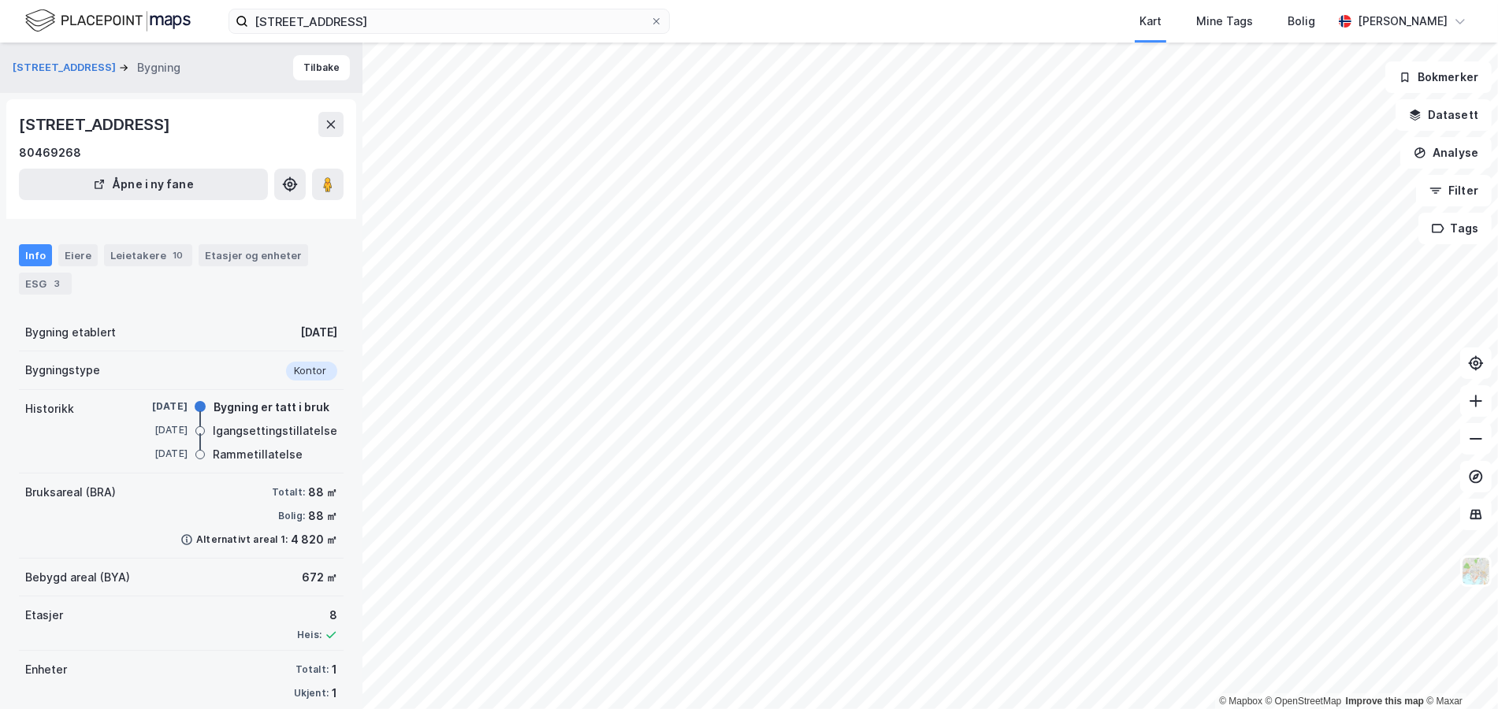
scroll to position [21, 0]
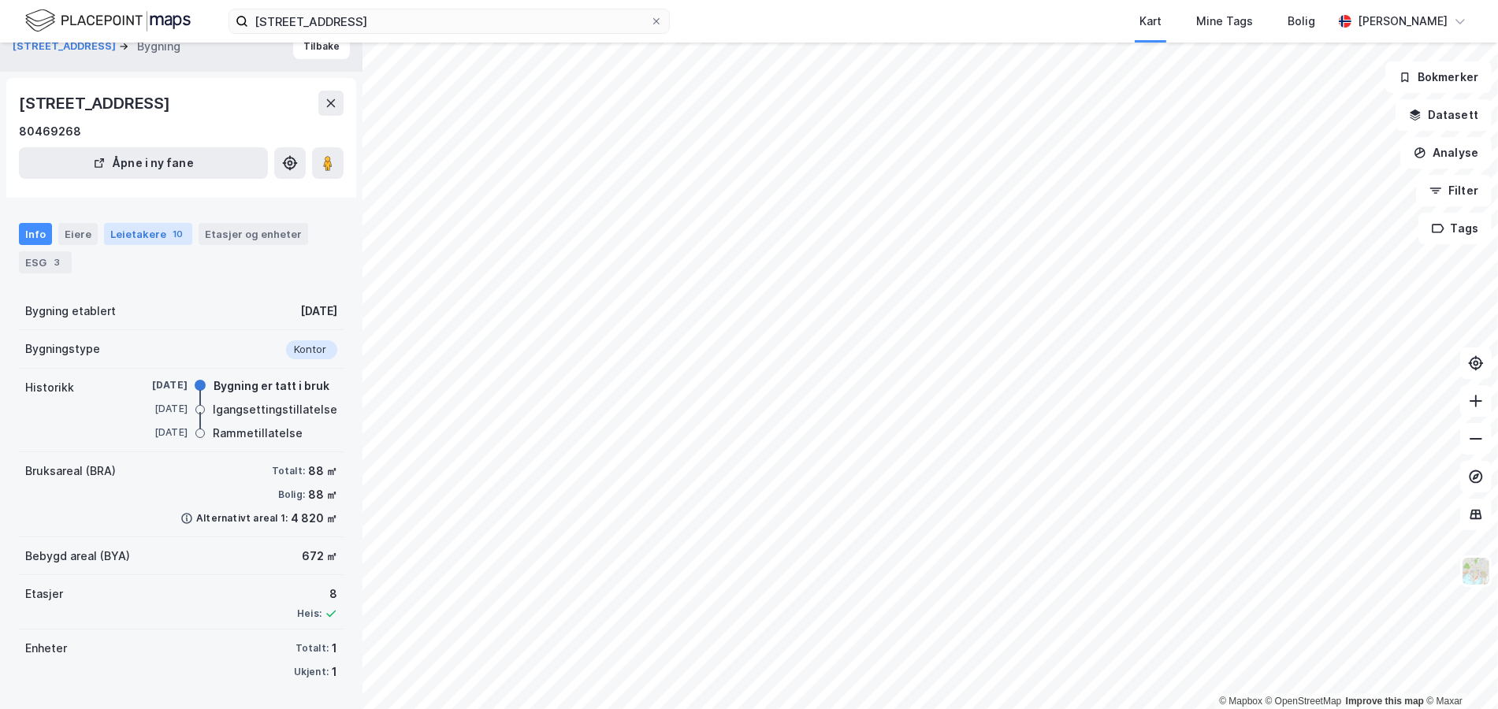
click at [111, 234] on div "Leietakere 10" at bounding box center [148, 234] width 88 height 22
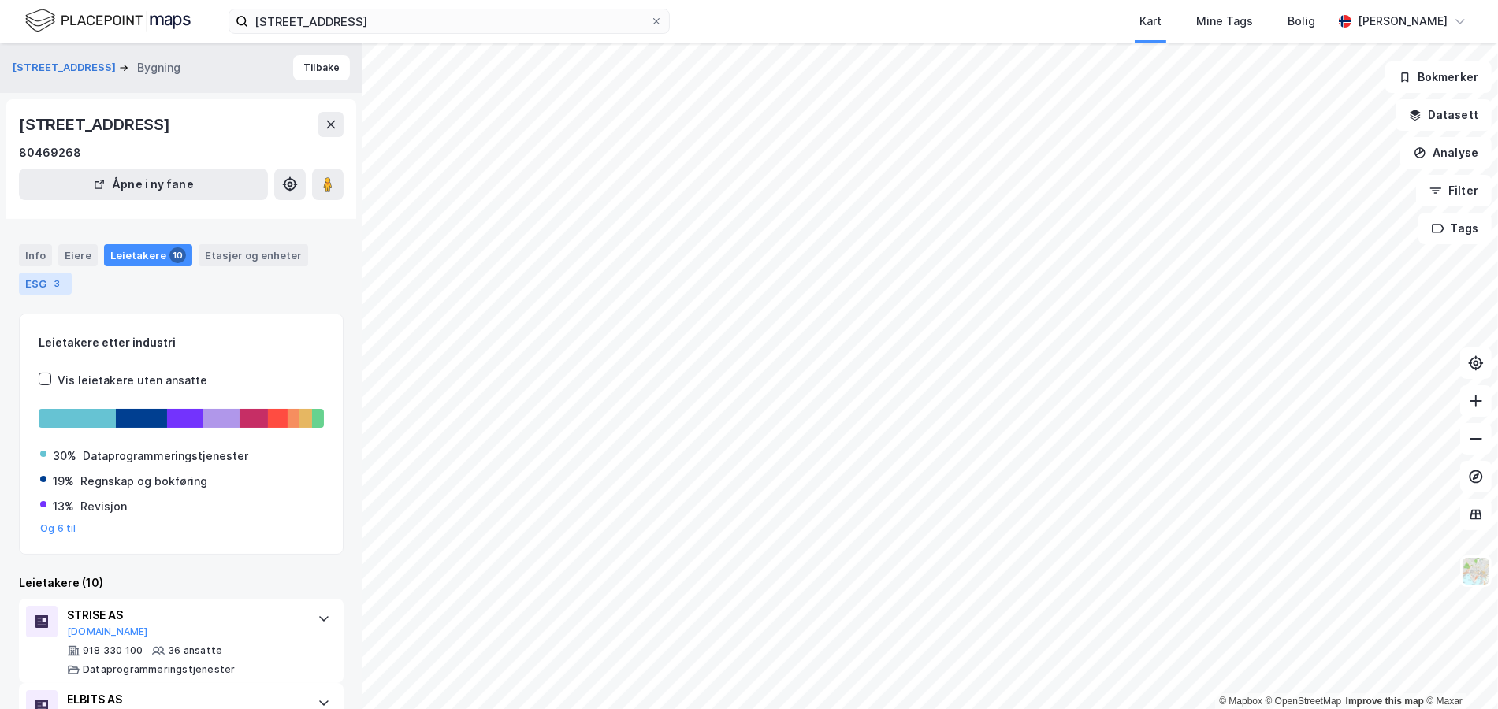
click at [34, 283] on div "ESG 3" at bounding box center [45, 284] width 53 height 22
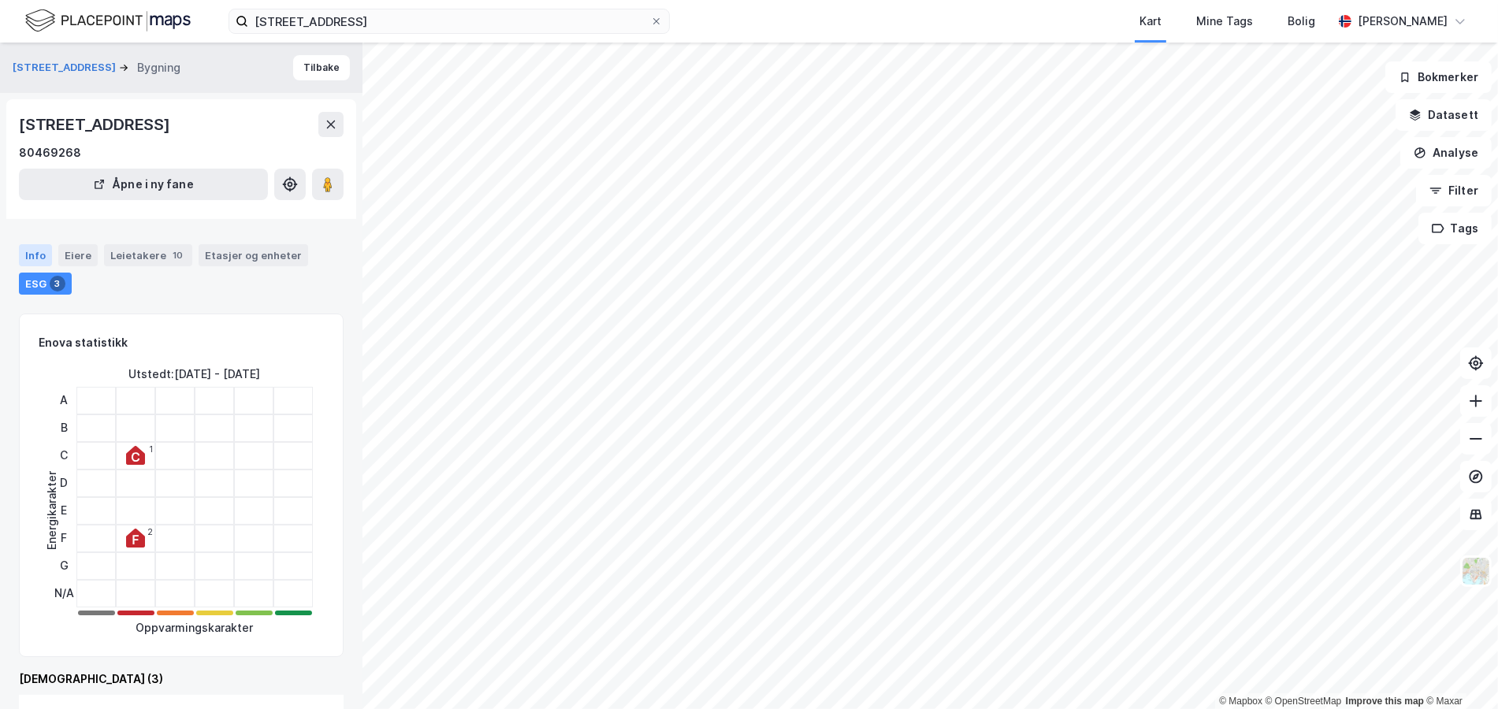
click at [44, 254] on div "Info" at bounding box center [35, 255] width 33 height 22
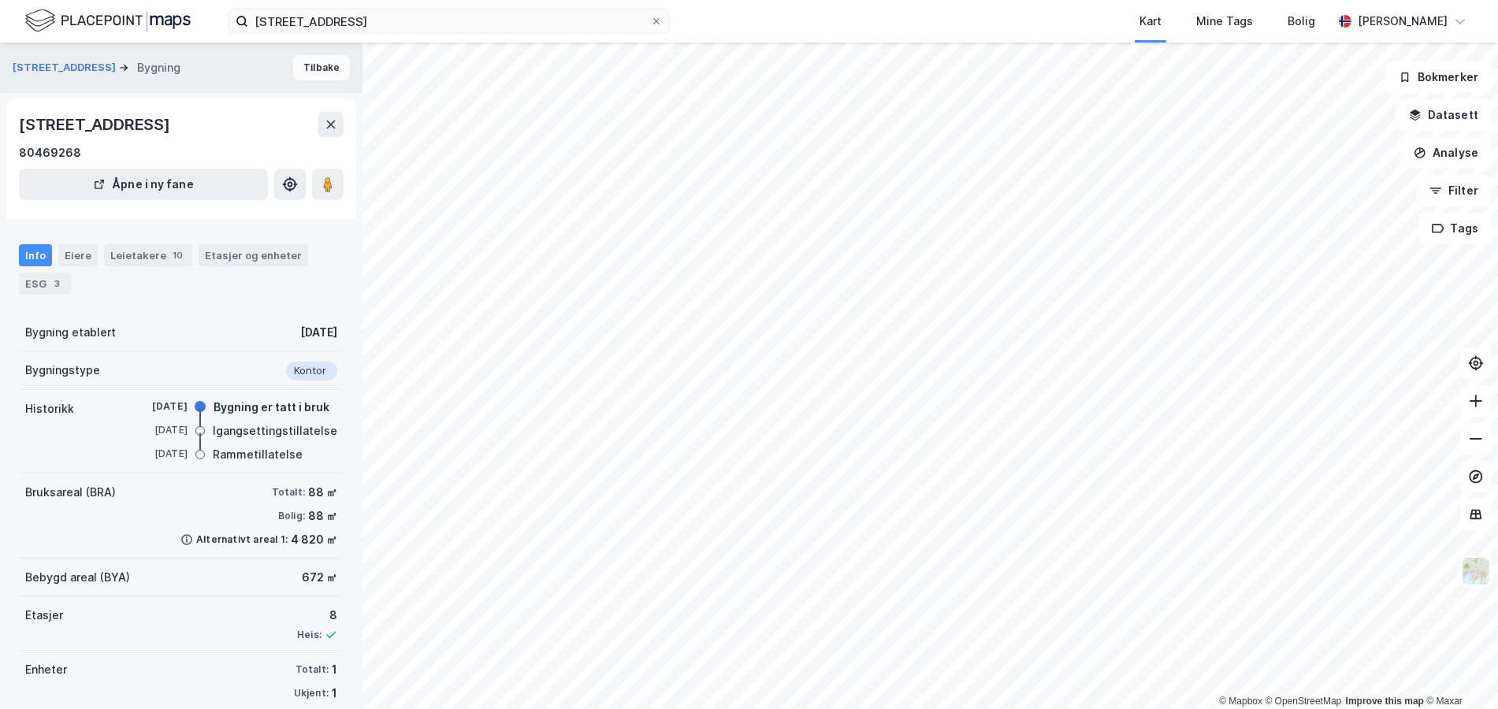
click at [325, 69] on button "Tilbake" at bounding box center [321, 67] width 57 height 25
